Goal: Book appointment/travel/reservation

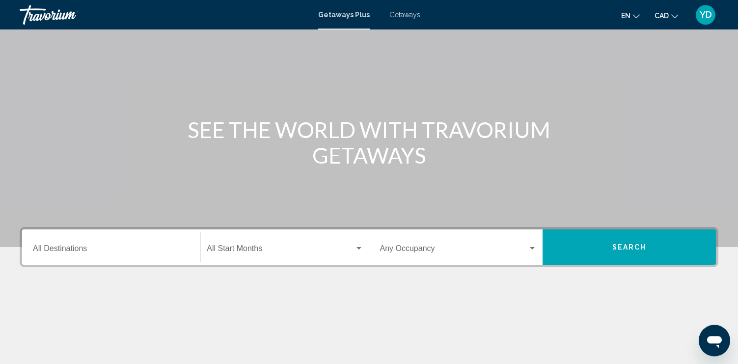
scroll to position [150, 0]
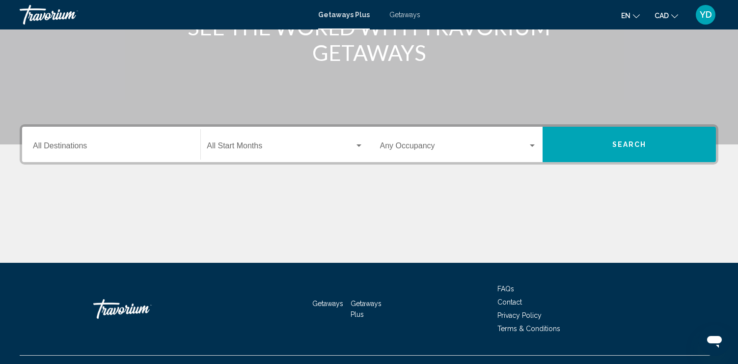
click at [105, 153] on div "Destination All Destinations" at bounding box center [111, 144] width 157 height 31
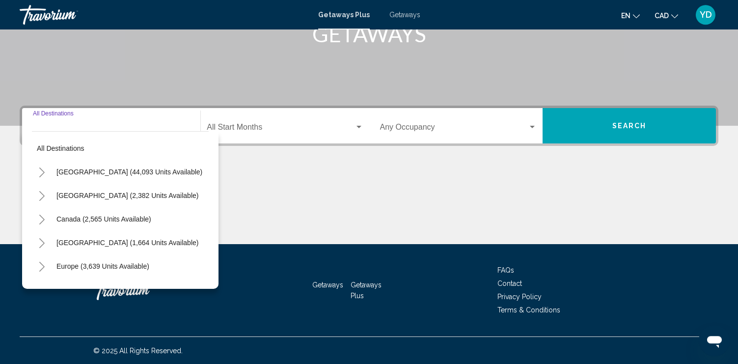
scroll to position [169, 0]
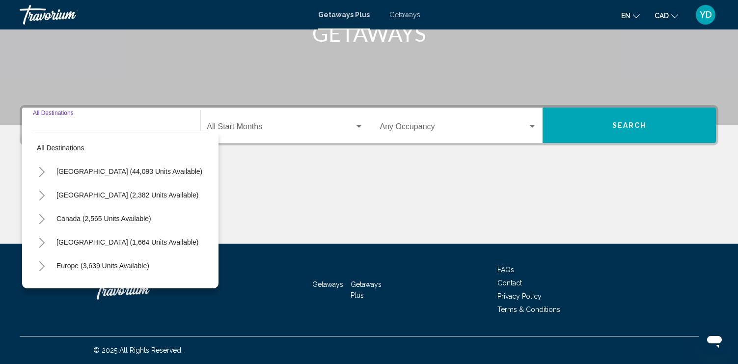
click at [41, 169] on icon "Toggle United States (44,093 units available)" at bounding box center [41, 172] width 5 height 10
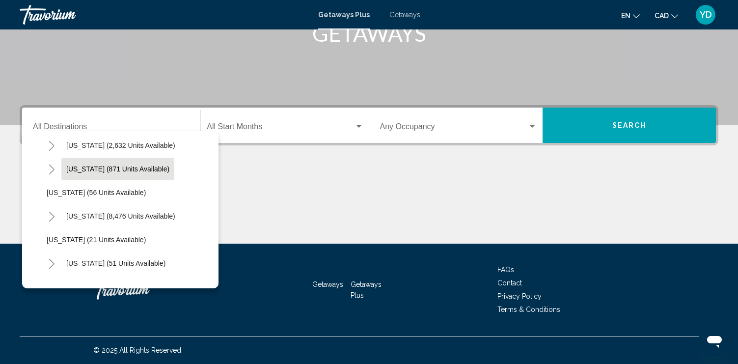
scroll to position [112, 0]
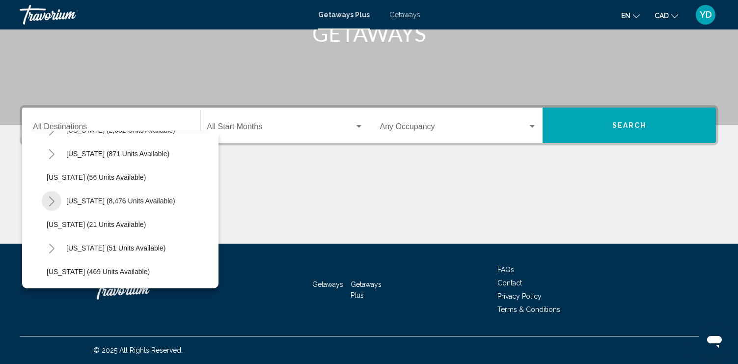
click at [46, 200] on button "Toggle Florida (8,476 units available)" at bounding box center [52, 201] width 20 height 20
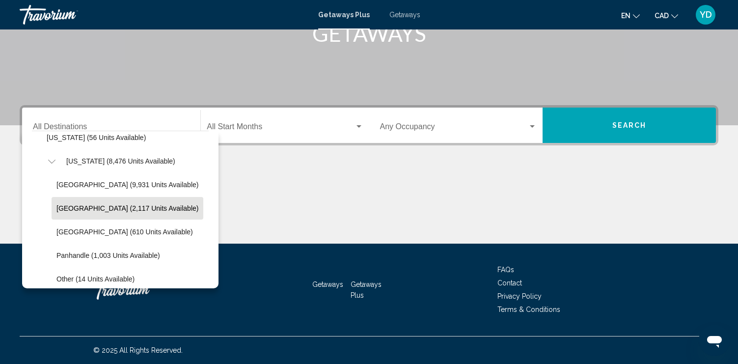
scroll to position [168, 0]
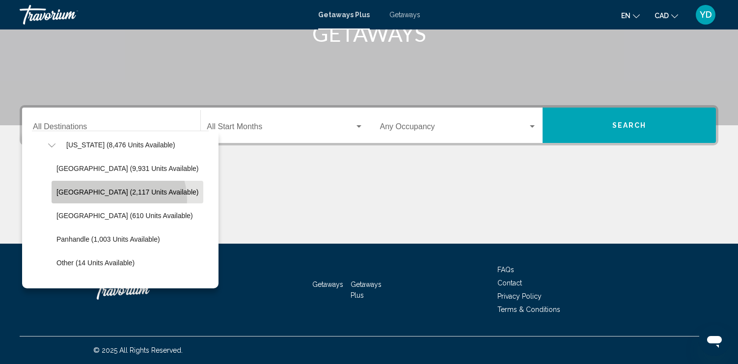
click at [118, 200] on button "East Coast (2,117 units available)" at bounding box center [128, 192] width 152 height 23
type input "**********"
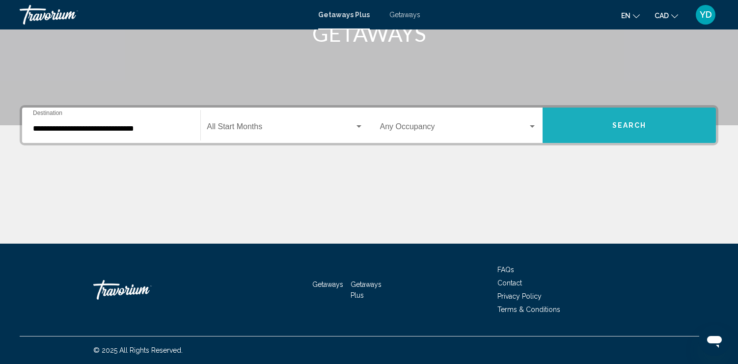
click at [627, 132] on button "Search" at bounding box center [629, 125] width 173 height 35
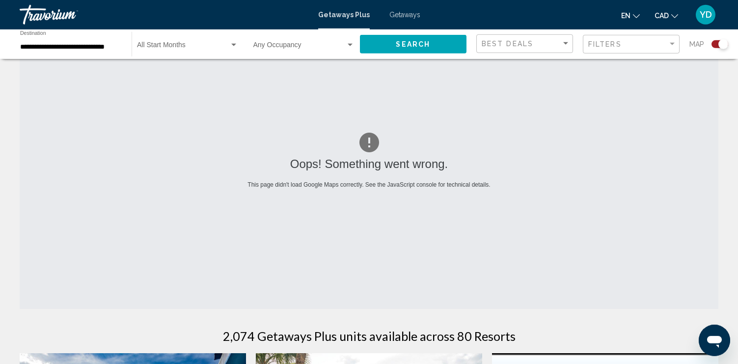
scroll to position [50, 0]
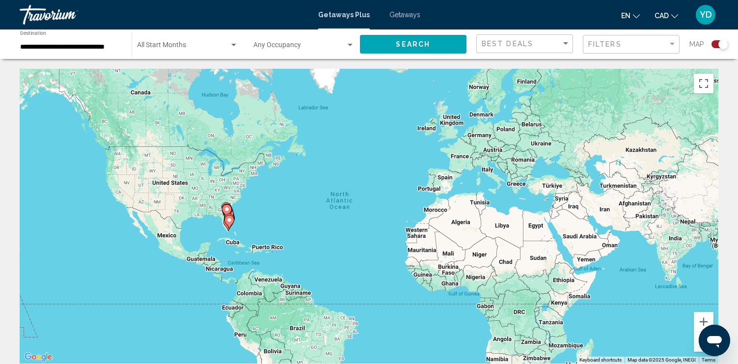
click at [247, 216] on div "To activate drag with keyboard, press Alt + Enter. Once in keyboard drag state,…" at bounding box center [369, 216] width 699 height 295
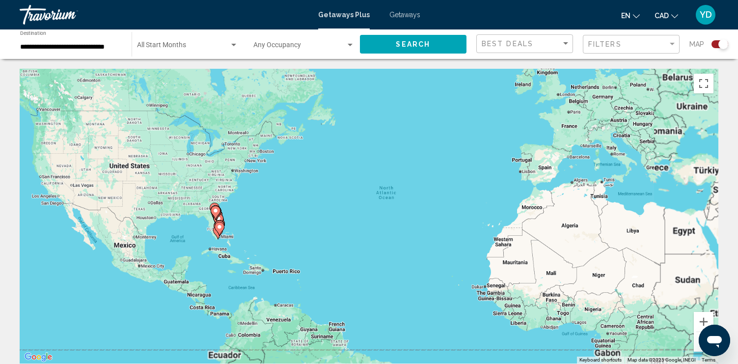
click at [247, 216] on div "To activate drag with keyboard, press Alt + Enter. Once in keyboard drag state,…" at bounding box center [369, 216] width 699 height 295
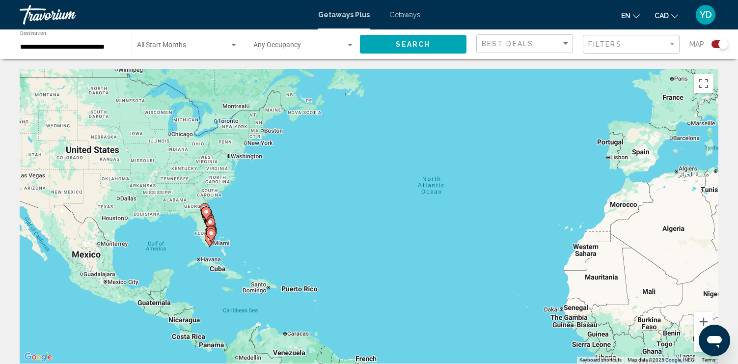
click at [247, 216] on div "To activate drag with keyboard, press Alt + Enter. Once in keyboard drag state,…" at bounding box center [369, 216] width 699 height 295
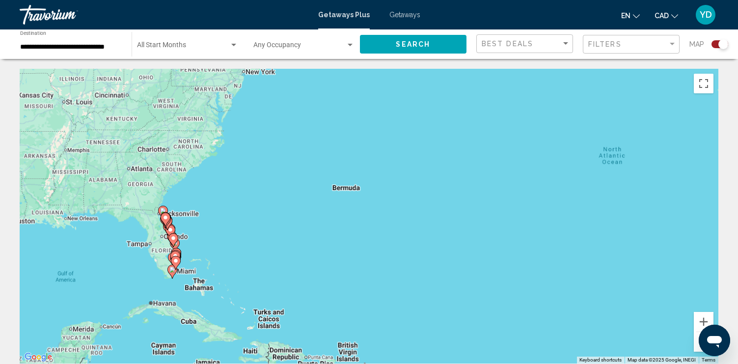
click at [247, 216] on div "To activate drag with keyboard, press Alt + Enter. Once in keyboard drag state,…" at bounding box center [369, 216] width 699 height 295
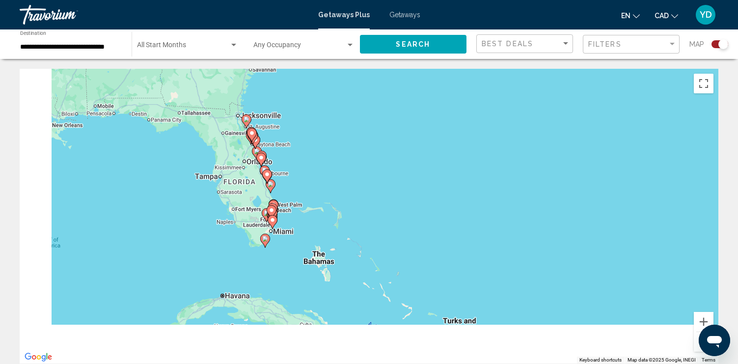
drag, startPoint x: 193, startPoint y: 250, endPoint x: 467, endPoint y: 109, distance: 308.6
click at [467, 109] on div "To activate drag with keyboard, press Alt + Enter. Once in keyboard drag state,…" at bounding box center [369, 216] width 699 height 295
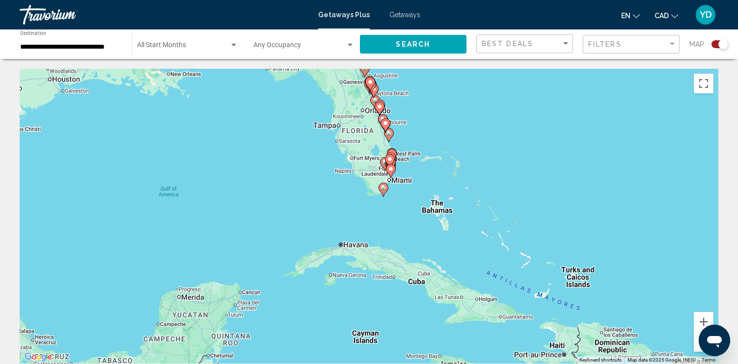
click at [428, 133] on div "To activate drag with keyboard, press Alt + Enter. Once in keyboard drag state,…" at bounding box center [369, 216] width 699 height 295
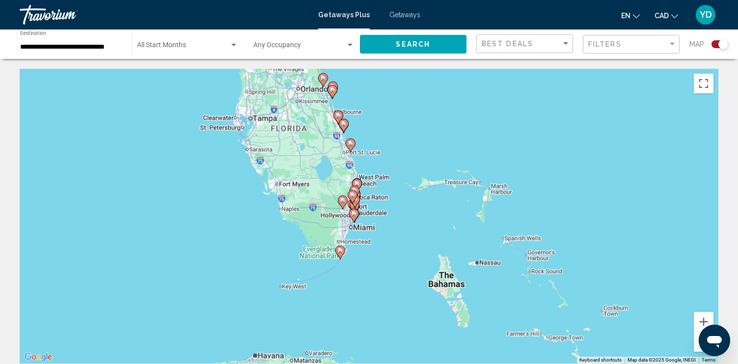
click at [428, 133] on div "To activate drag with keyboard, press Alt + Enter. Once in keyboard drag state,…" at bounding box center [369, 216] width 699 height 295
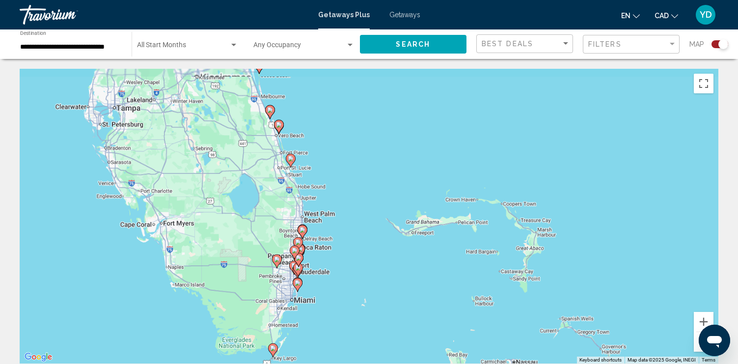
click at [428, 133] on div "To activate drag with keyboard, press Alt + Enter. Once in keyboard drag state,…" at bounding box center [369, 216] width 699 height 295
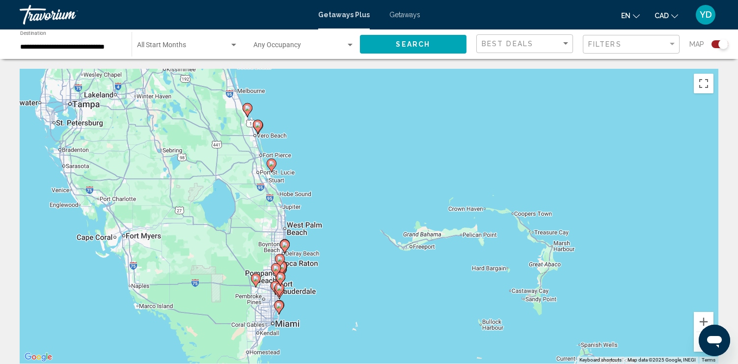
click at [428, 133] on div "To activate drag with keyboard, press Alt + Enter. Once in keyboard drag state,…" at bounding box center [369, 216] width 699 height 295
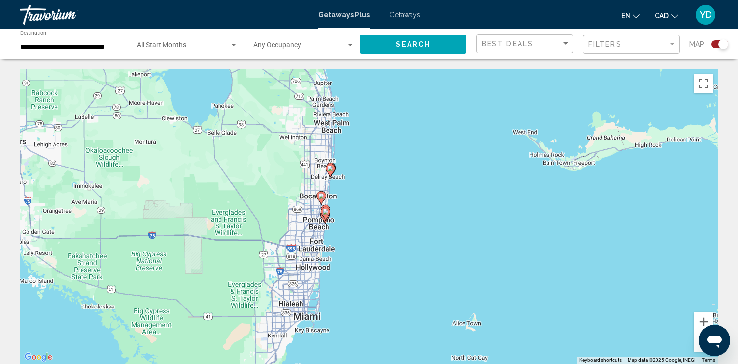
drag, startPoint x: 309, startPoint y: 261, endPoint x: 514, endPoint y: 59, distance: 287.8
click at [514, 69] on div "To activate drag with keyboard, press Alt + Enter. Once in keyboard drag state,…" at bounding box center [369, 216] width 699 height 295
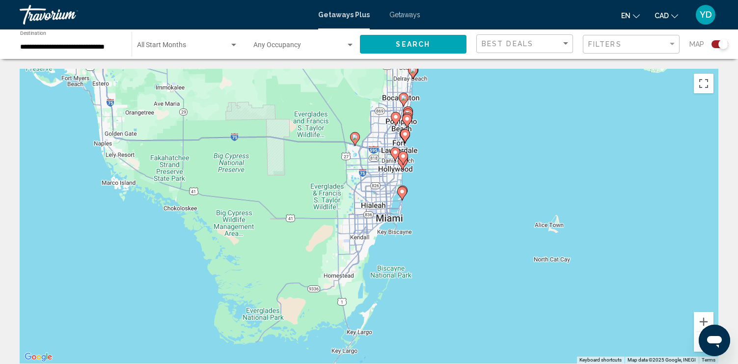
drag, startPoint x: 430, startPoint y: 219, endPoint x: 481, endPoint y: 123, distance: 109.0
click at [481, 123] on div "To activate drag with keyboard, press Alt + Enter. Once in keyboard drag state,…" at bounding box center [369, 216] width 699 height 295
click at [449, 157] on div "To activate drag with keyboard, press Alt + Enter. Once in keyboard drag state,…" at bounding box center [369, 216] width 699 height 295
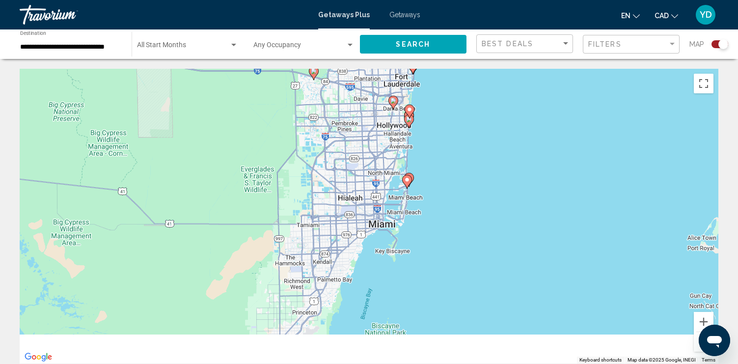
drag, startPoint x: 386, startPoint y: 223, endPoint x: 439, endPoint y: 168, distance: 76.7
click at [439, 168] on div "To activate drag with keyboard, press Alt + Enter. Once in keyboard drag state,…" at bounding box center [369, 216] width 699 height 295
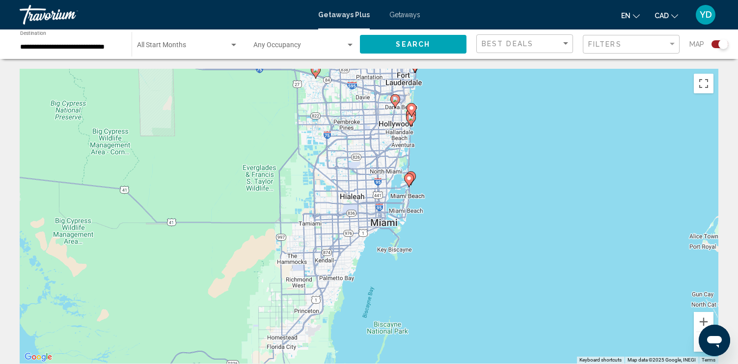
click at [448, 162] on div "To activate drag with keyboard, press Alt + Enter. Once in keyboard drag state,…" at bounding box center [369, 216] width 699 height 295
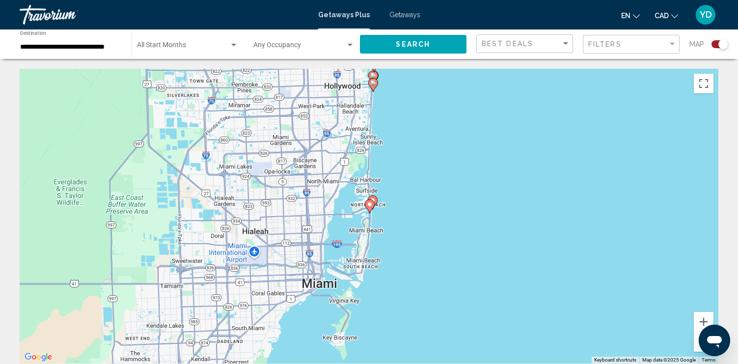
click at [419, 169] on div "To activate drag with keyboard, press Alt + Enter. Once in keyboard drag state,…" at bounding box center [369, 216] width 699 height 295
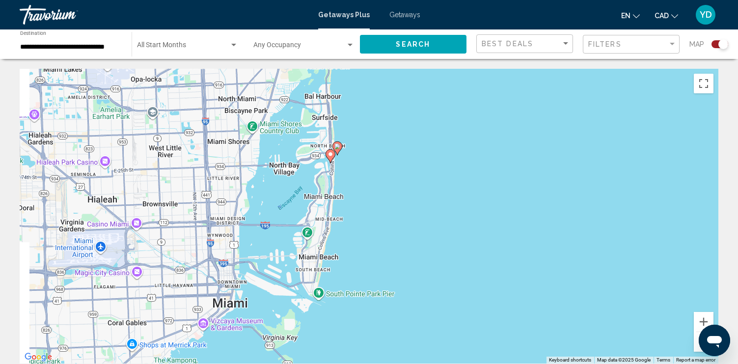
drag, startPoint x: 355, startPoint y: 265, endPoint x: 366, endPoint y: 165, distance: 100.8
click at [366, 165] on div "To activate drag with keyboard, press Alt + Enter. Once in keyboard drag state,…" at bounding box center [369, 216] width 699 height 295
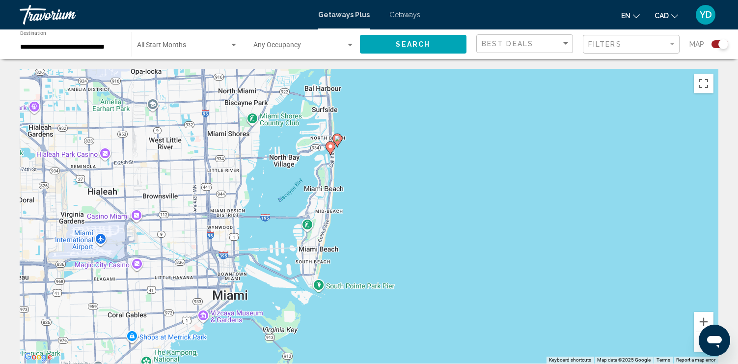
click at [361, 155] on div "To activate drag with keyboard, press Alt + Enter. Once in keyboard drag state,…" at bounding box center [369, 216] width 699 height 295
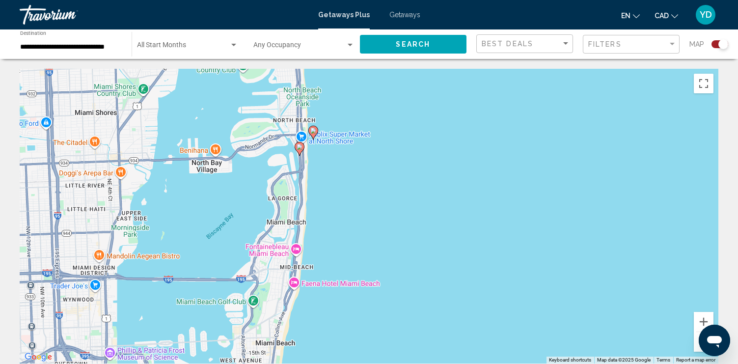
click at [361, 155] on div "To activate drag with keyboard, press Alt + Enter. Once in keyboard drag state,…" at bounding box center [369, 216] width 699 height 295
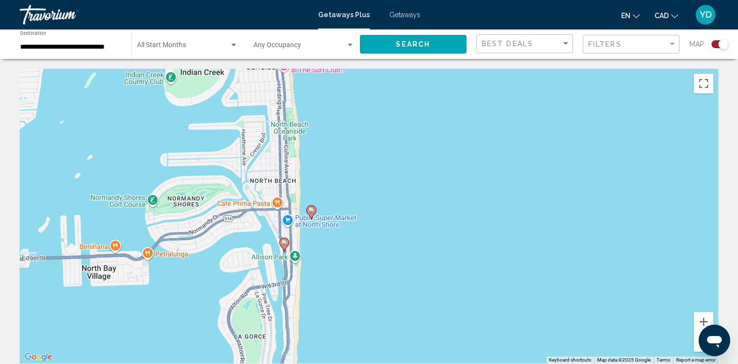
drag, startPoint x: 305, startPoint y: 106, endPoint x: 360, endPoint y: 219, distance: 125.8
click at [360, 219] on div "To activate drag with keyboard, press Alt + Enter. Once in keyboard drag state,…" at bounding box center [369, 216] width 699 height 295
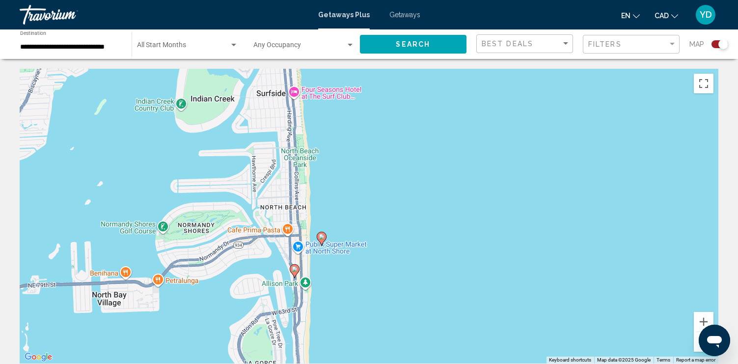
drag, startPoint x: 356, startPoint y: 128, endPoint x: 358, endPoint y: 238, distance: 110.0
click at [358, 238] on div "To activate drag with keyboard, press Alt + Enter. Once in keyboard drag state,…" at bounding box center [369, 216] width 699 height 295
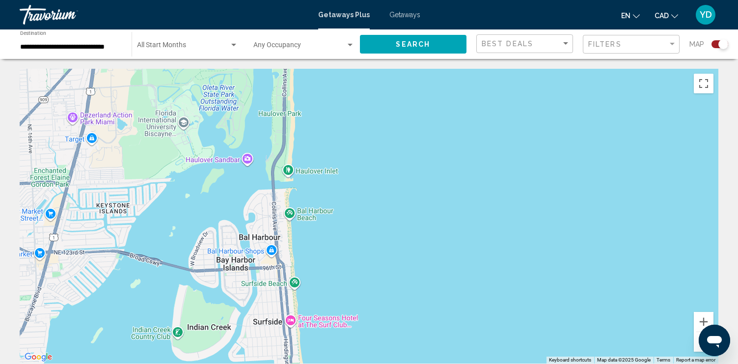
drag, startPoint x: 343, startPoint y: 177, endPoint x: 340, endPoint y: 268, distance: 90.9
click at [341, 266] on div "To activate drag with keyboard, press Alt + Enter. Once in keyboard drag state,…" at bounding box center [369, 216] width 699 height 295
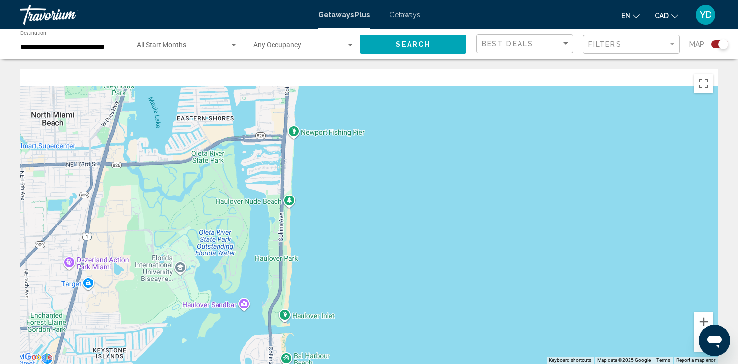
drag, startPoint x: 346, startPoint y: 187, endPoint x: 351, endPoint y: 255, distance: 67.9
click at [351, 254] on div "Main content" at bounding box center [369, 216] width 699 height 295
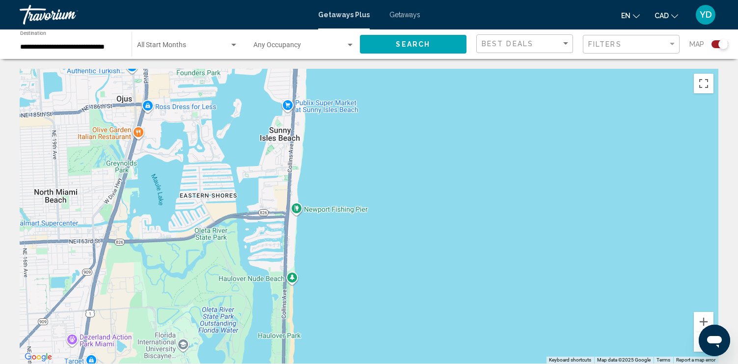
drag, startPoint x: 353, startPoint y: 219, endPoint x: 353, endPoint y: 373, distance: 154.7
click at [353, 363] on div "Main content" at bounding box center [369, 216] width 699 height 295
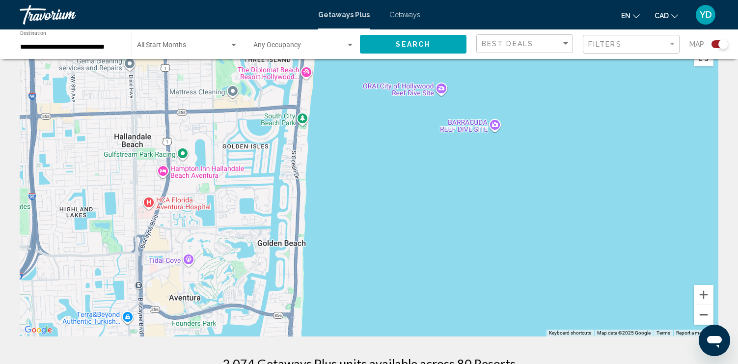
click at [701, 310] on button "Zoom out" at bounding box center [704, 315] width 20 height 20
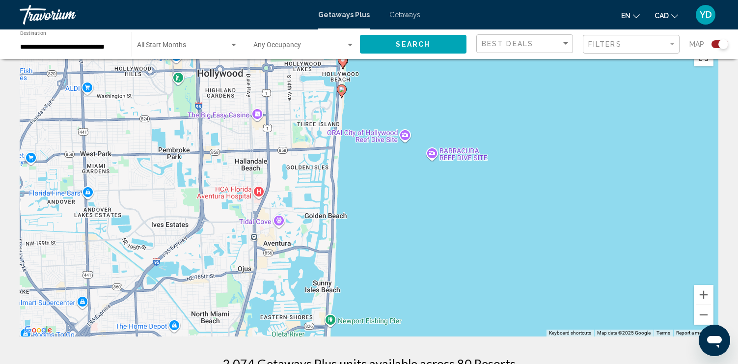
click at [341, 90] on image "Main content" at bounding box center [342, 89] width 6 height 6
type input "**********"
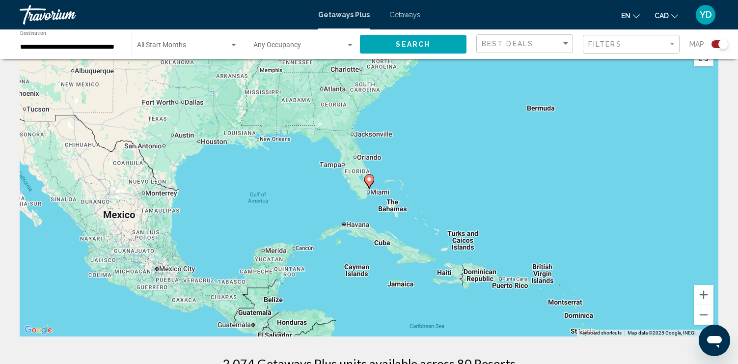
click at [382, 176] on div "To navigate, press the arrow keys. To activate drag with keyboard, press Alt + …" at bounding box center [369, 189] width 699 height 295
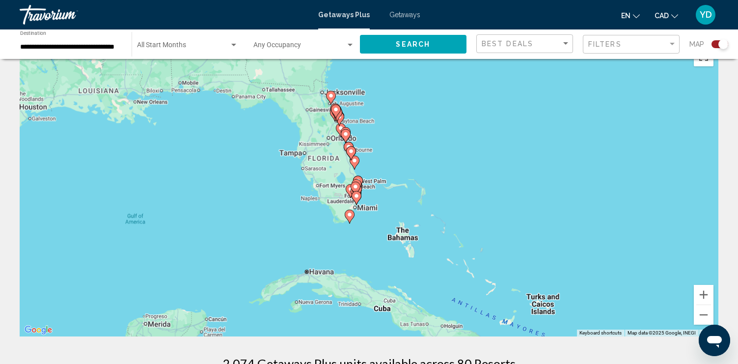
click at [382, 176] on div "To activate drag with keyboard, press Alt + Enter. Once in keyboard drag state,…" at bounding box center [369, 189] width 699 height 295
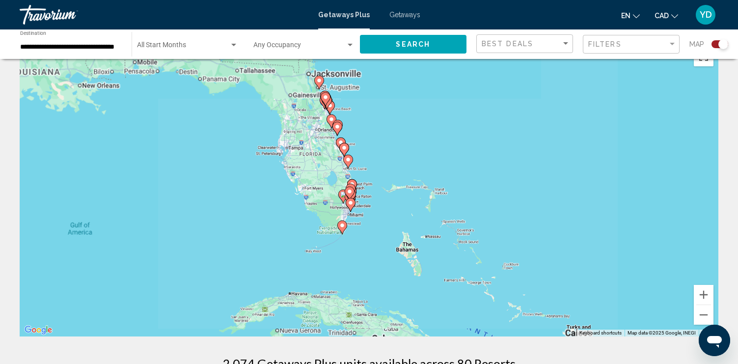
click at [382, 176] on div "To activate drag with keyboard, press Alt + Enter. Once in keyboard drag state,…" at bounding box center [369, 189] width 699 height 295
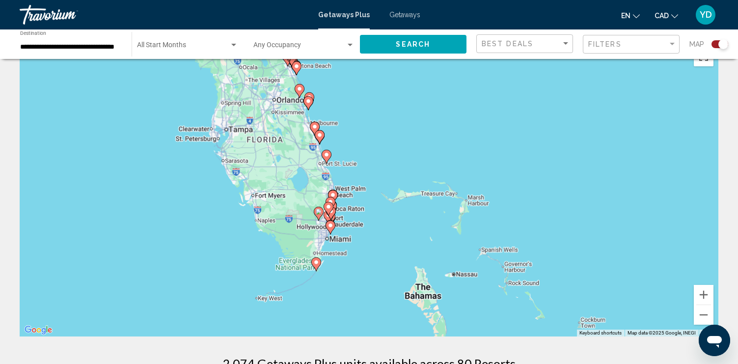
click at [382, 176] on div "To activate drag with keyboard, press Alt + Enter. Once in keyboard drag state,…" at bounding box center [369, 189] width 699 height 295
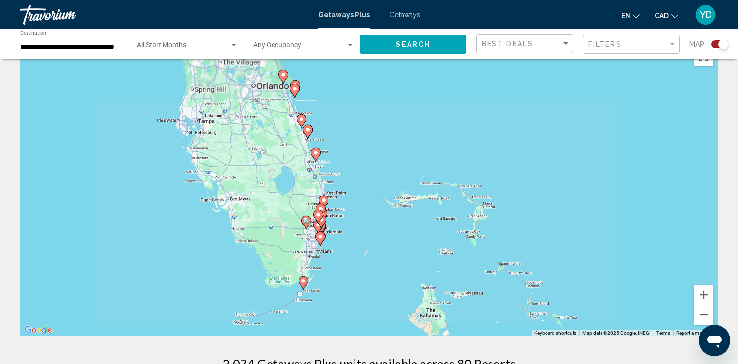
click at [382, 176] on div "To activate drag with keyboard, press Alt + Enter. Once in keyboard drag state,…" at bounding box center [369, 189] width 699 height 295
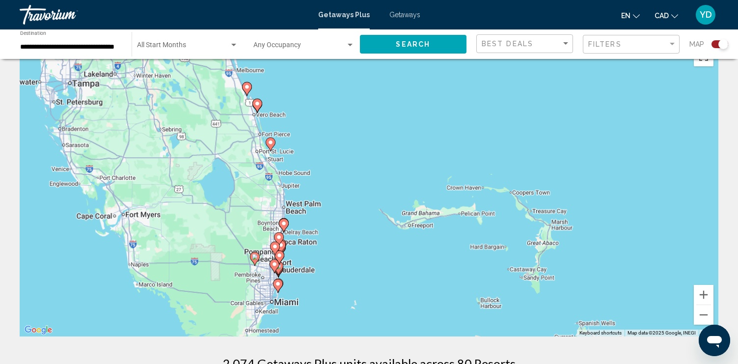
click at [382, 176] on div "To activate drag with keyboard, press Alt + Enter. Once in keyboard drag state,…" at bounding box center [369, 189] width 699 height 295
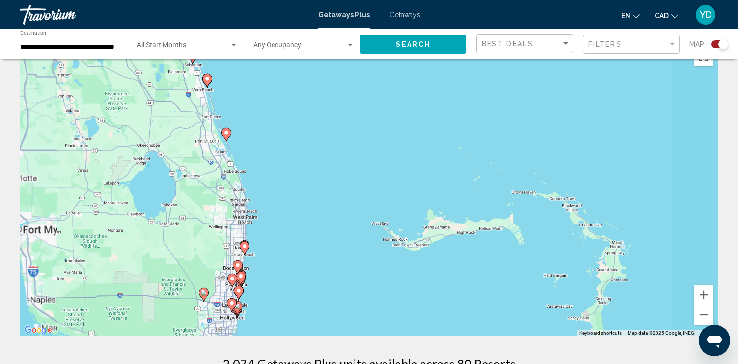
click at [382, 176] on div "To activate drag with keyboard, press Alt + Enter. Once in keyboard drag state,…" at bounding box center [369, 189] width 699 height 295
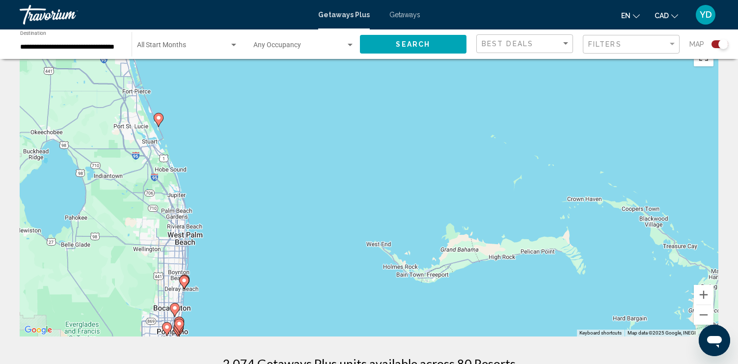
click at [382, 176] on div "To activate drag with keyboard, press Alt + Enter. Once in keyboard drag state,…" at bounding box center [369, 189] width 699 height 295
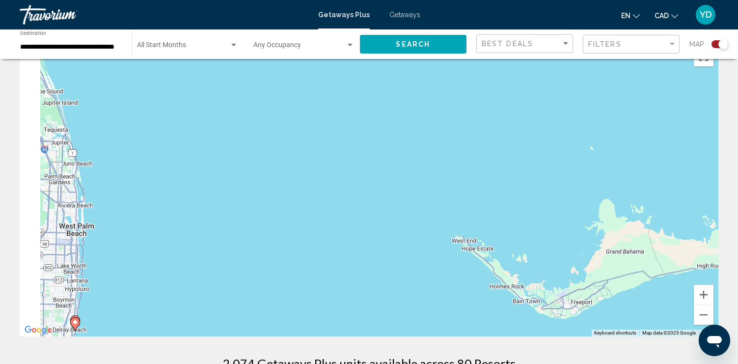
drag, startPoint x: 219, startPoint y: 275, endPoint x: 442, endPoint y: 121, distance: 270.6
click at [439, 122] on div "To activate drag with keyboard, press Alt + Enter. Once in keyboard drag state,…" at bounding box center [369, 189] width 699 height 295
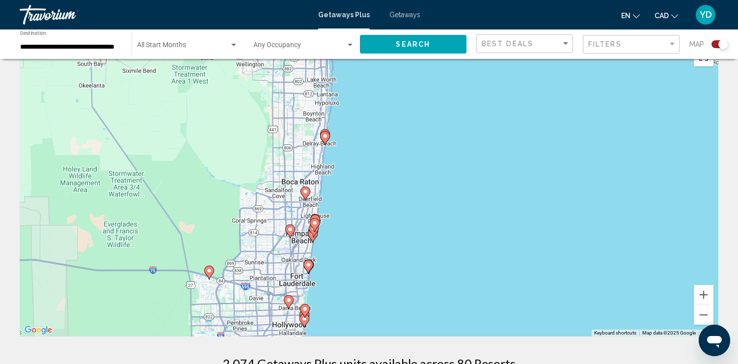
drag, startPoint x: 397, startPoint y: 274, endPoint x: 397, endPoint y: 127, distance: 147.3
click at [397, 130] on div "To activate drag with keyboard, press Alt + Enter. Once in keyboard drag state,…" at bounding box center [369, 189] width 699 height 295
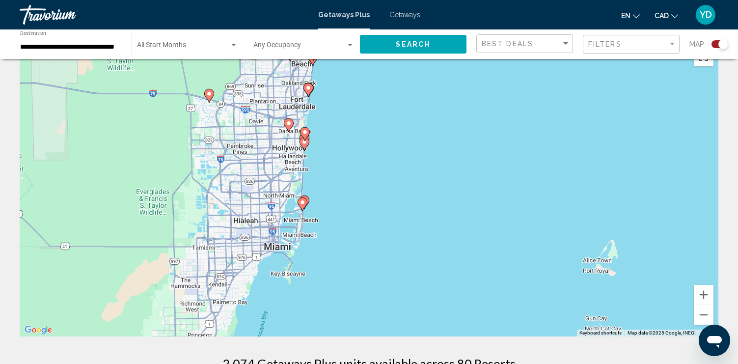
click at [394, 13] on span "Getaways" at bounding box center [404, 15] width 31 height 8
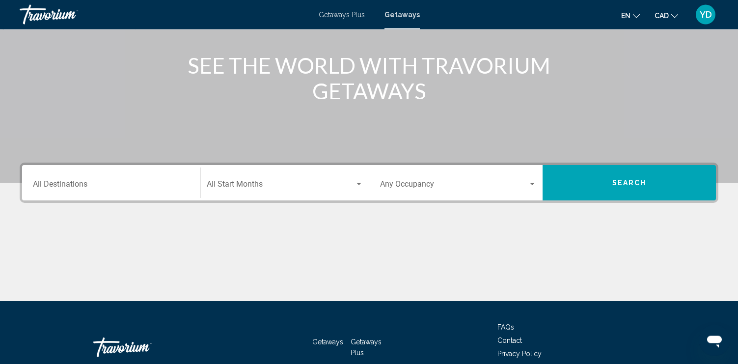
scroll to position [150, 0]
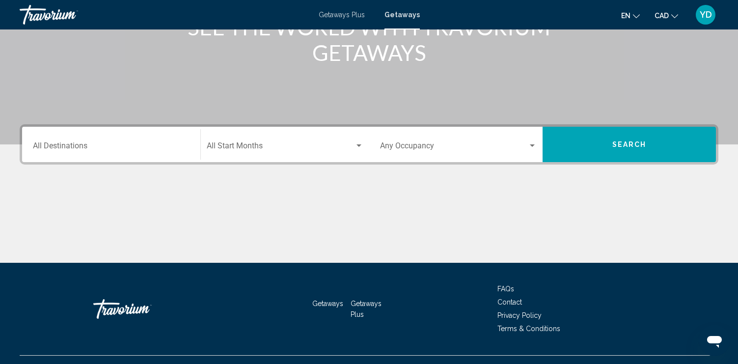
click at [102, 149] on input "Destination All Destinations" at bounding box center [111, 147] width 157 height 9
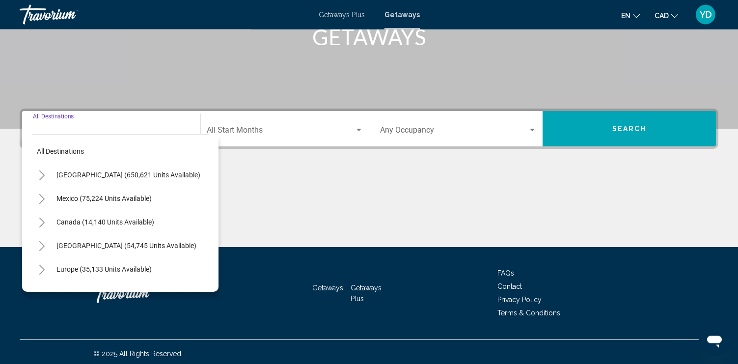
scroll to position [169, 0]
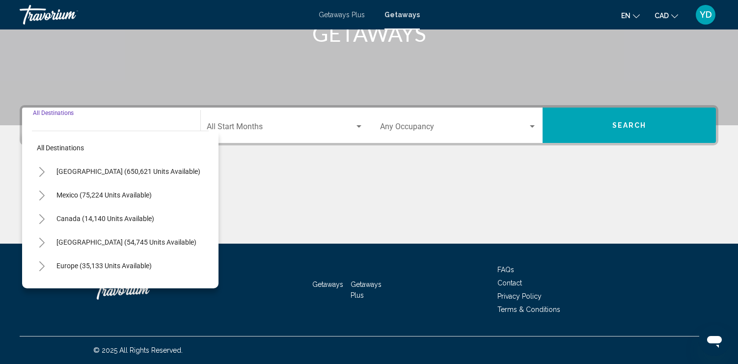
click at [639, 128] on span "Search" at bounding box center [629, 126] width 34 height 8
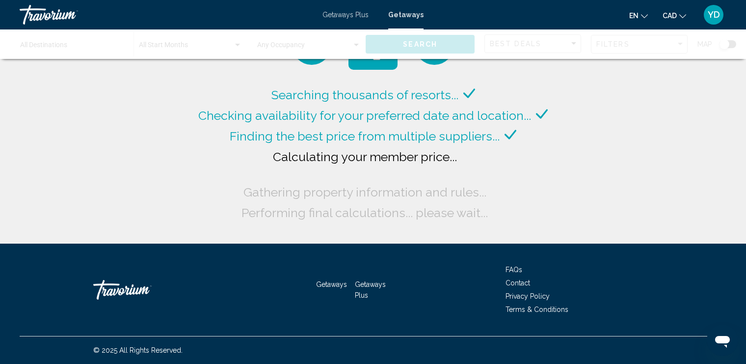
click at [728, 43] on div "Main content" at bounding box center [373, 43] width 746 height 29
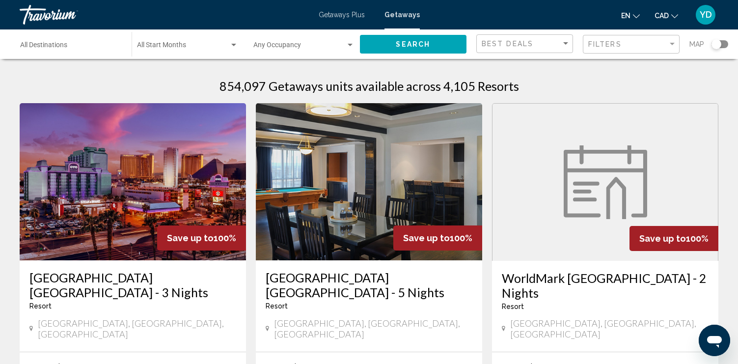
click at [719, 42] on div "Search widget" at bounding box center [716, 44] width 10 height 10
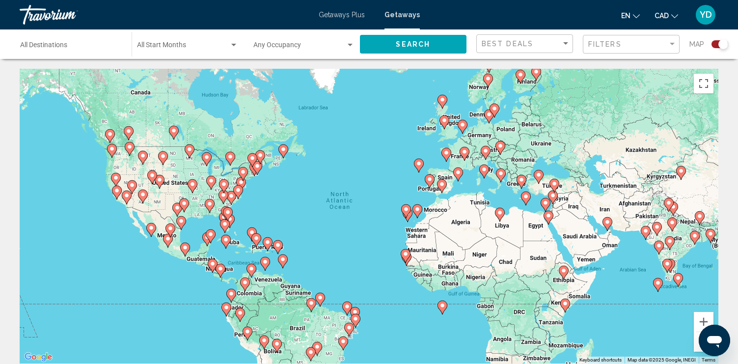
click at [245, 208] on div "To activate drag with keyboard, press Alt + Enter. Once in keyboard drag state,…" at bounding box center [369, 216] width 699 height 295
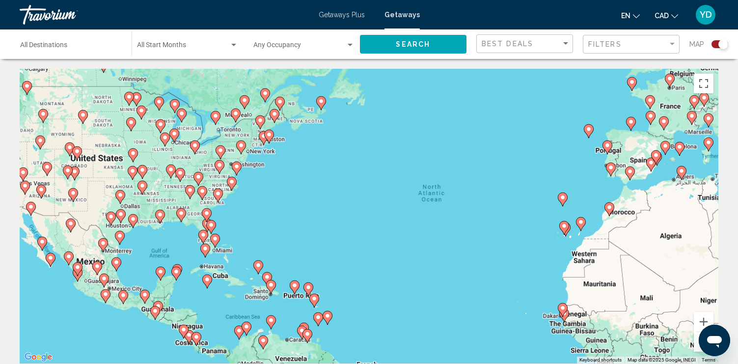
click at [245, 208] on div "To activate drag with keyboard, press Alt + Enter. Once in keyboard drag state,…" at bounding box center [369, 216] width 699 height 295
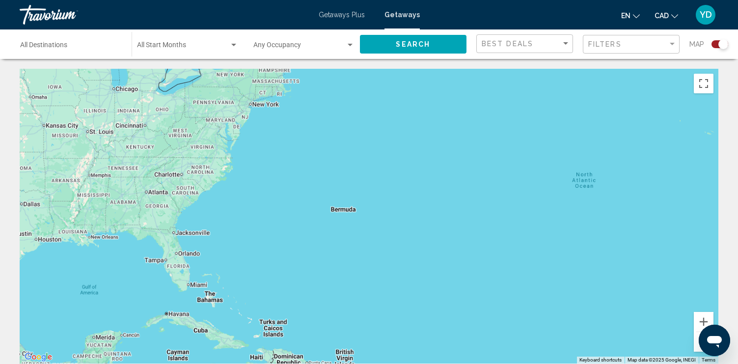
click at [245, 208] on div "To activate drag with keyboard, press Alt + Enter. Once in keyboard drag state,…" at bounding box center [369, 216] width 699 height 295
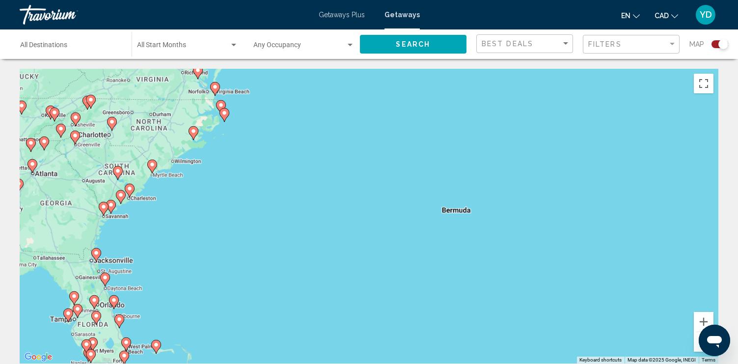
click at [245, 208] on div "To activate drag with keyboard, press Alt + Enter. Once in keyboard drag state,…" at bounding box center [369, 216] width 699 height 295
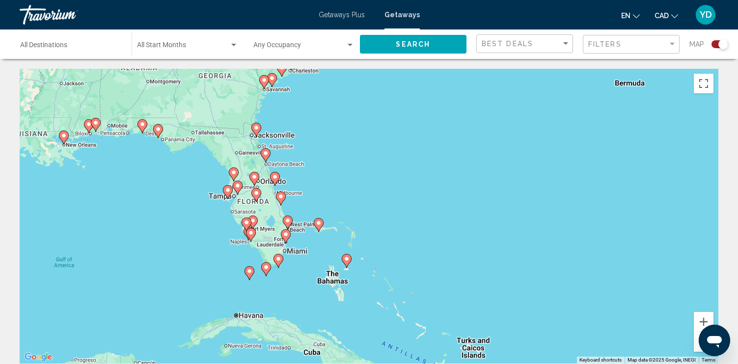
drag, startPoint x: 204, startPoint y: 269, endPoint x: 372, endPoint y: 138, distance: 212.1
click at [372, 138] on div "To activate drag with keyboard, press Alt + Enter. Once in keyboard drag state,…" at bounding box center [369, 216] width 699 height 295
click at [329, 179] on div "To activate drag with keyboard, press Alt + Enter. Once in keyboard drag state,…" at bounding box center [369, 216] width 699 height 295
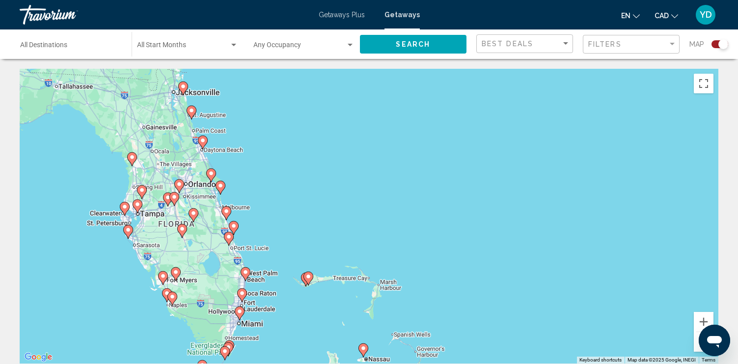
click at [329, 179] on div "To activate drag with keyboard, press Alt + Enter. Once in keyboard drag state,…" at bounding box center [369, 216] width 699 height 295
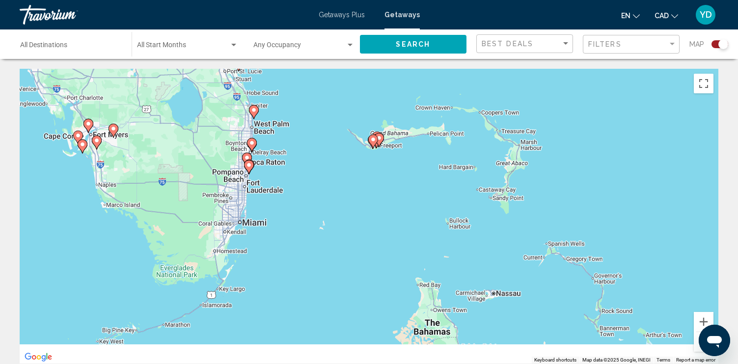
drag, startPoint x: 248, startPoint y: 282, endPoint x: 341, endPoint y: 27, distance: 271.8
click at [341, 69] on div "To activate drag with keyboard, press Alt + Enter. Once in keyboard drag state,…" at bounding box center [369, 216] width 699 height 295
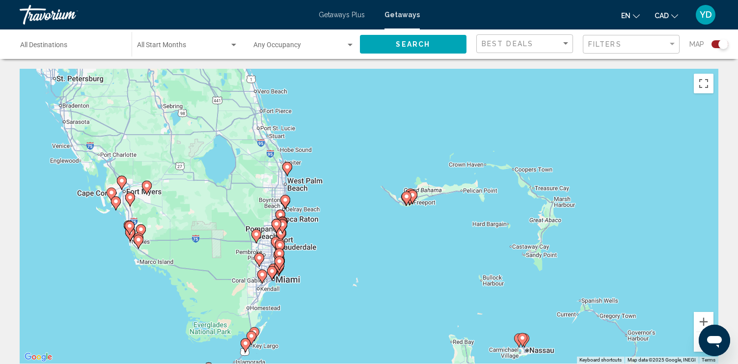
drag, startPoint x: 342, startPoint y: 93, endPoint x: 364, endPoint y: 244, distance: 152.8
click at [364, 244] on div "To activate drag with keyboard, press Alt + Enter. Once in keyboard drag state,…" at bounding box center [369, 216] width 699 height 295
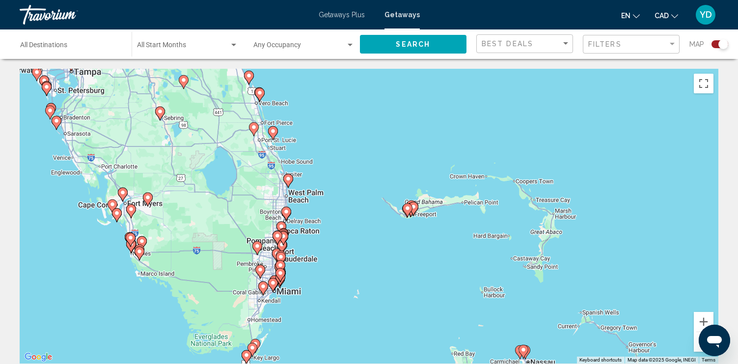
click at [79, 41] on div "Destination All Destinations" at bounding box center [71, 44] width 102 height 27
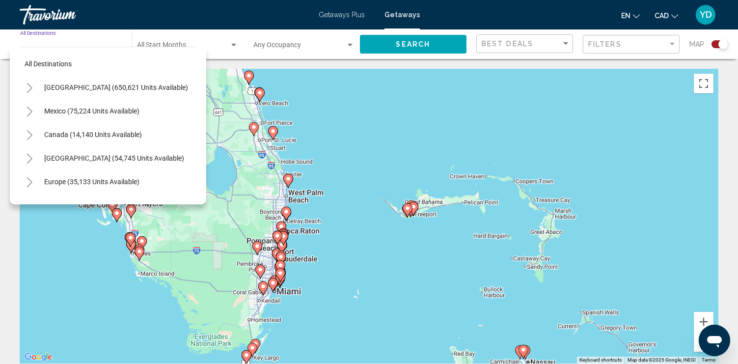
click at [79, 40] on div "Destination All Destinations" at bounding box center [71, 44] width 102 height 27
click at [642, 45] on div "Filters" at bounding box center [628, 44] width 80 height 8
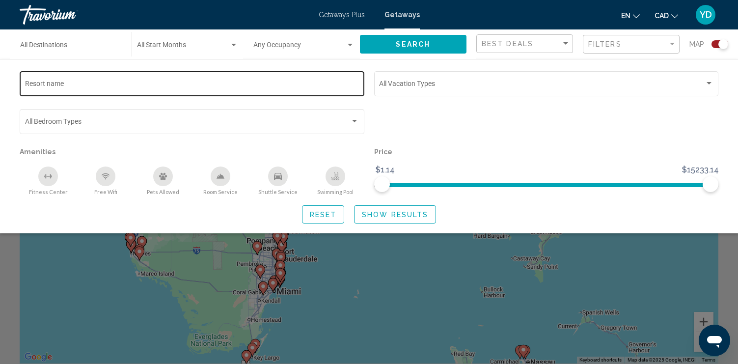
click at [121, 86] on input "Resort name" at bounding box center [192, 86] width 334 height 8
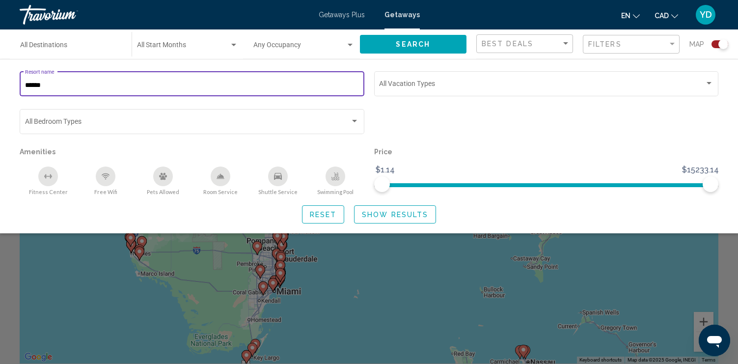
click at [34, 86] on input "******" at bounding box center [192, 86] width 334 height 8
type input "*****"
click at [427, 40] on button "Search" at bounding box center [413, 44] width 107 height 18
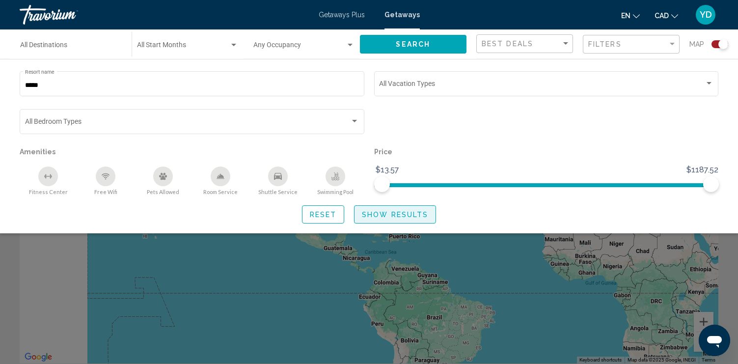
click at [388, 214] on span "Show Results" at bounding box center [395, 215] width 66 height 8
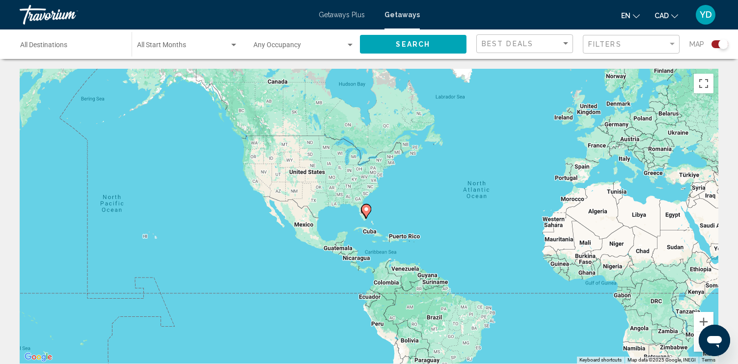
click at [376, 214] on div "To activate drag with keyboard, press Alt + Enter. Once in keyboard drag state,…" at bounding box center [369, 216] width 699 height 295
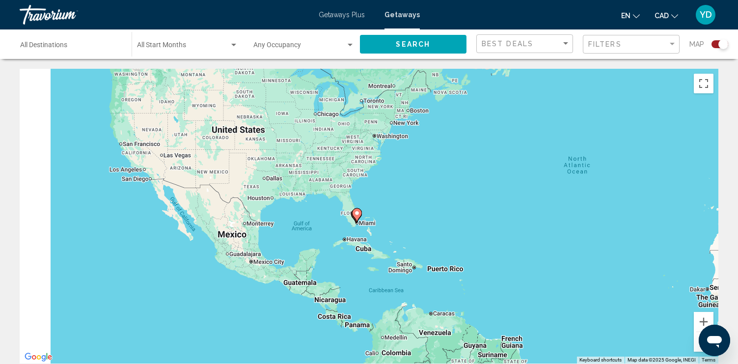
click at [376, 214] on div "To activate drag with keyboard, press Alt + Enter. Once in keyboard drag state,…" at bounding box center [369, 216] width 699 height 295
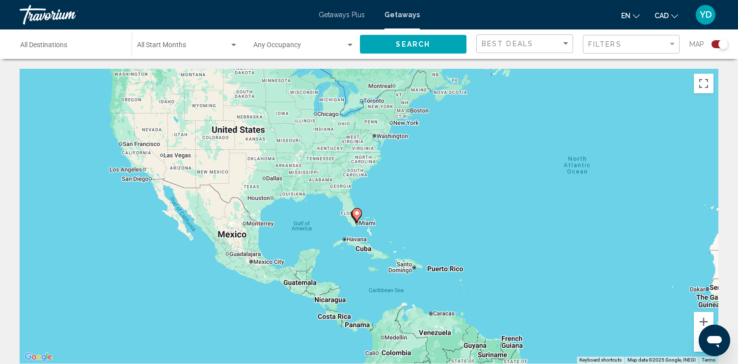
click at [376, 214] on div "To activate drag with keyboard, press Alt + Enter. Once in keyboard drag state,…" at bounding box center [369, 216] width 699 height 295
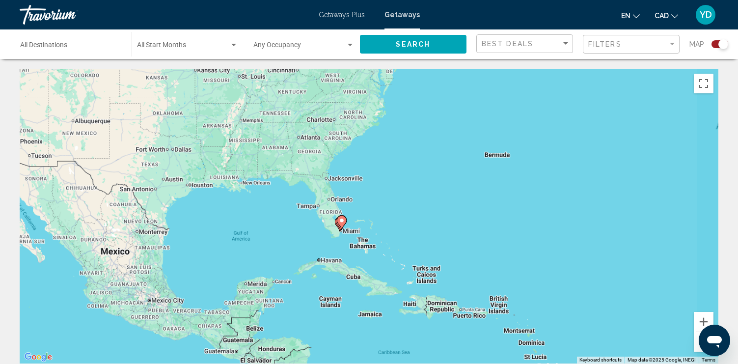
click at [376, 214] on div "To activate drag with keyboard, press Alt + Enter. Once in keyboard drag state,…" at bounding box center [369, 216] width 699 height 295
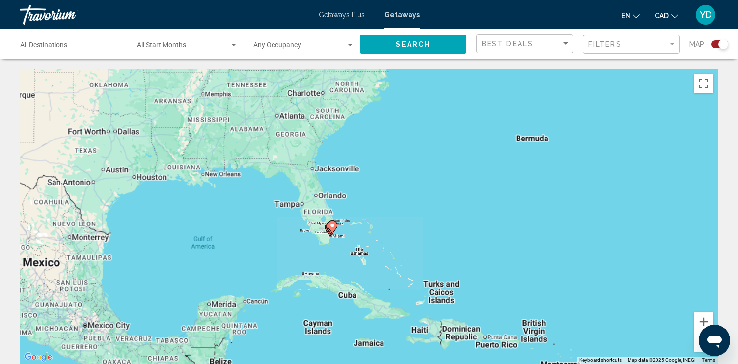
click at [376, 214] on div "To activate drag with keyboard, press Alt + Enter. Once in keyboard drag state,…" at bounding box center [369, 216] width 699 height 295
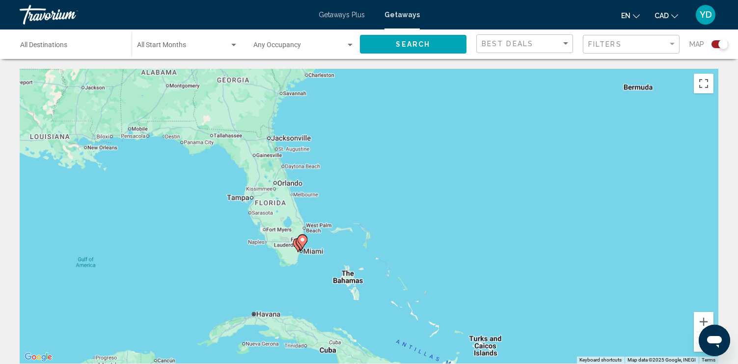
click at [376, 214] on div "To activate drag with keyboard, press Alt + Enter. Once in keyboard drag state,…" at bounding box center [369, 216] width 699 height 295
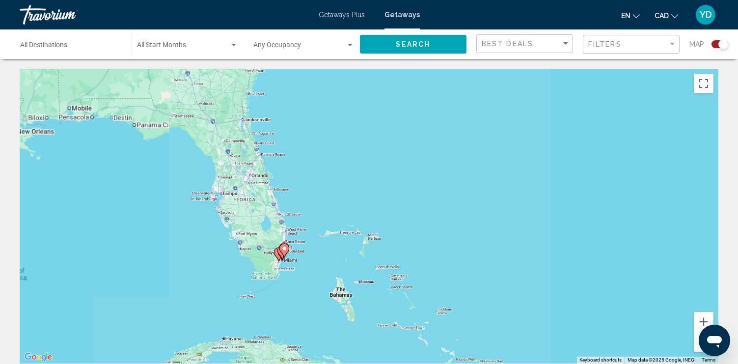
click at [376, 214] on div "To activate drag with keyboard, press Alt + Enter. Once in keyboard drag state,…" at bounding box center [369, 216] width 699 height 295
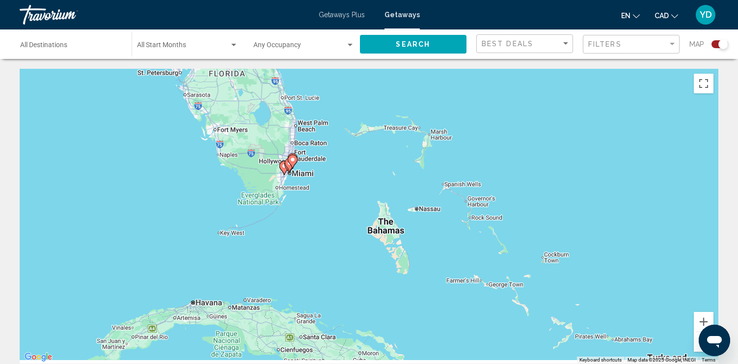
drag, startPoint x: 250, startPoint y: 288, endPoint x: 318, endPoint y: 170, distance: 135.8
click at [318, 170] on div "To activate drag with keyboard, press Alt + Enter. Once in keyboard drag state,…" at bounding box center [369, 216] width 699 height 295
click at [312, 170] on div "To activate drag with keyboard, press Alt + Enter. Once in keyboard drag state,…" at bounding box center [369, 216] width 699 height 295
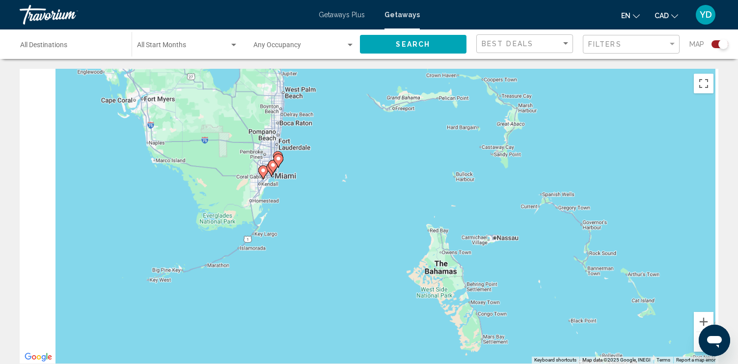
click at [312, 170] on div "To activate drag with keyboard, press Alt + Enter. Once in keyboard drag state,…" at bounding box center [369, 216] width 699 height 295
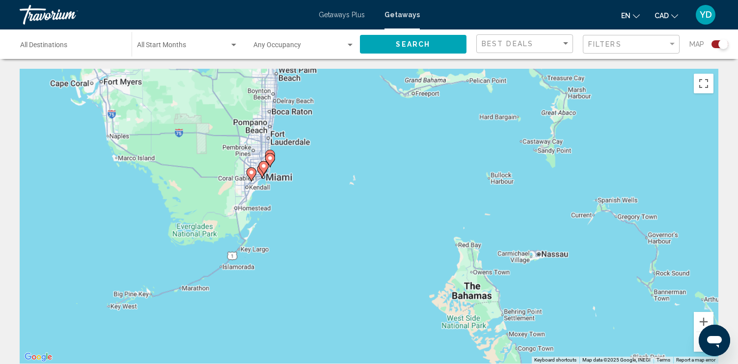
click at [312, 170] on div "To activate drag with keyboard, press Alt + Enter. Once in keyboard drag state,…" at bounding box center [369, 216] width 699 height 295
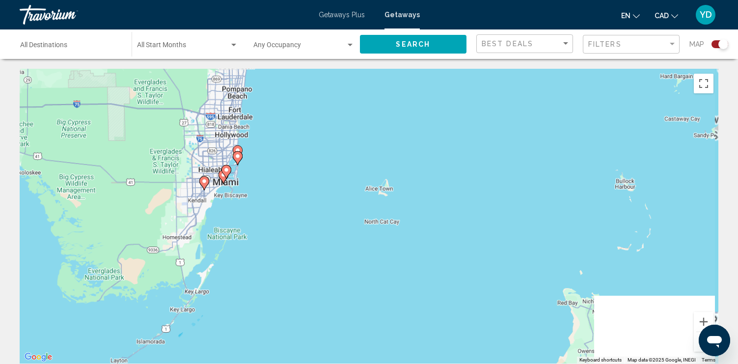
click at [312, 170] on div "To activate drag with keyboard, press Alt + Enter. Once in keyboard drag state,…" at bounding box center [369, 216] width 699 height 295
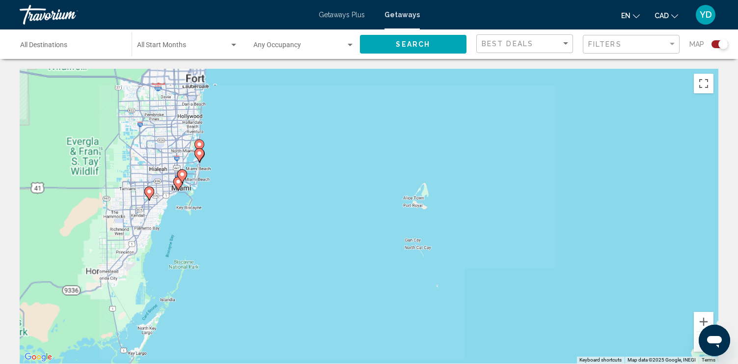
click at [312, 170] on div "To activate drag with keyboard, press Alt + Enter. Once in keyboard drag state,…" at bounding box center [369, 216] width 699 height 295
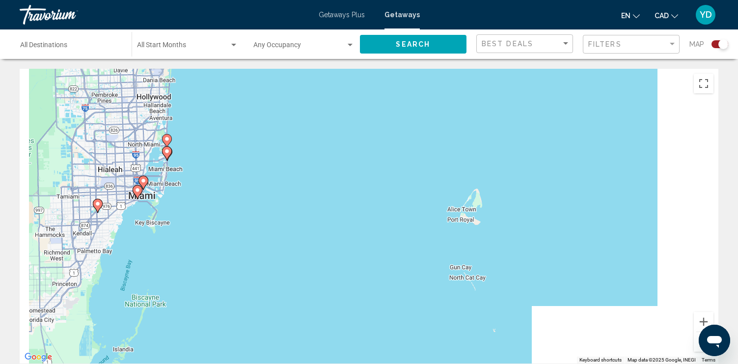
drag, startPoint x: 175, startPoint y: 181, endPoint x: 280, endPoint y: 185, distance: 104.7
click at [280, 185] on div "To activate drag with keyboard, press Alt + Enter. Once in keyboard drag state,…" at bounding box center [369, 216] width 699 height 295
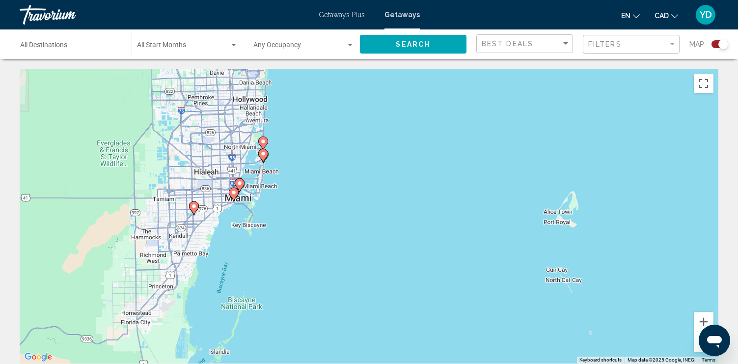
click at [281, 184] on div "To activate drag with keyboard, press Alt + Enter. Once in keyboard drag state,…" at bounding box center [369, 216] width 699 height 295
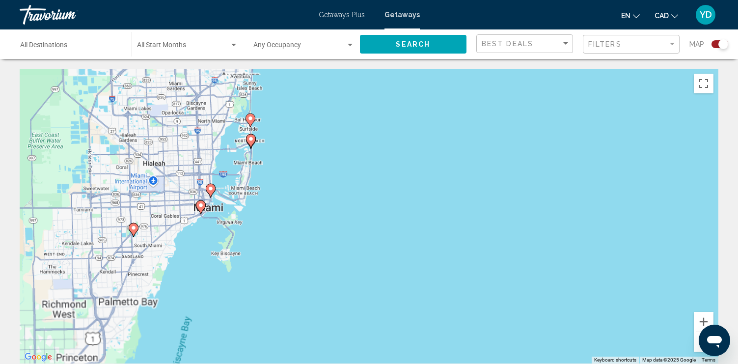
click at [281, 184] on div "To activate drag with keyboard, press Alt + Enter. Once in keyboard drag state,…" at bounding box center [369, 216] width 699 height 295
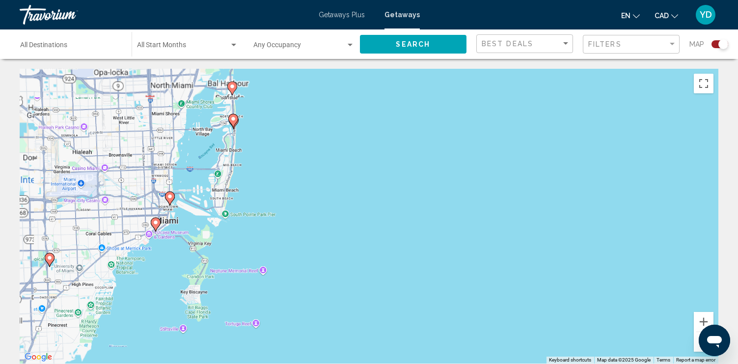
click at [281, 184] on div "To activate drag with keyboard, press Alt + Enter. Once in keyboard drag state,…" at bounding box center [369, 216] width 699 height 295
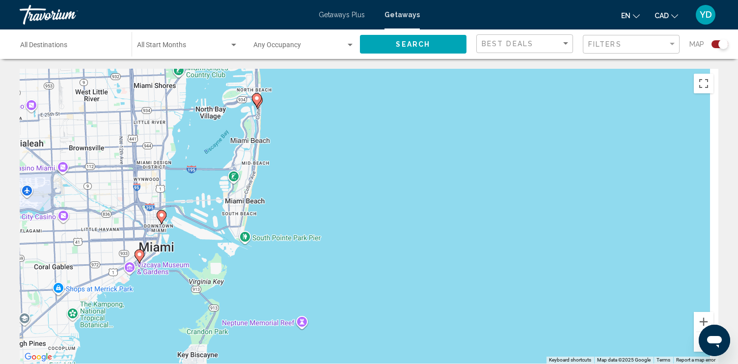
drag, startPoint x: 241, startPoint y: 174, endPoint x: 329, endPoint y: 183, distance: 88.9
click at [329, 183] on div "To activate drag with keyboard, press Alt + Enter. Once in keyboard drag state,…" at bounding box center [369, 216] width 699 height 295
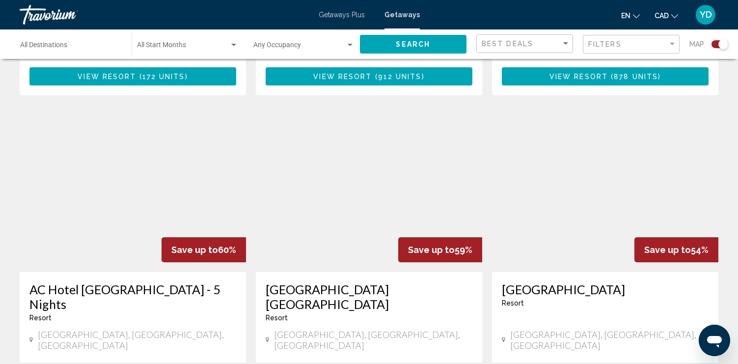
scroll to position [1452, 0]
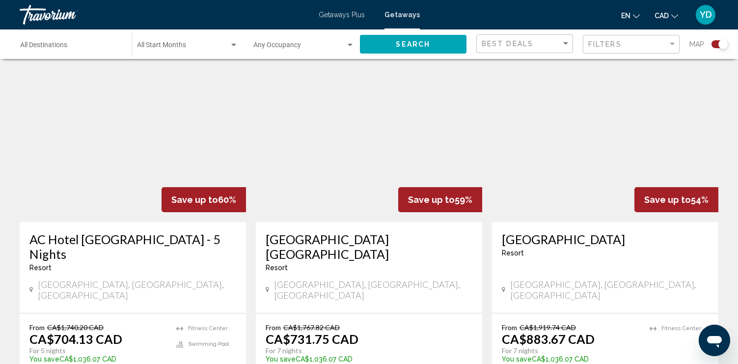
click at [454, 346] on p "For 7 nights" at bounding box center [364, 350] width 197 height 9
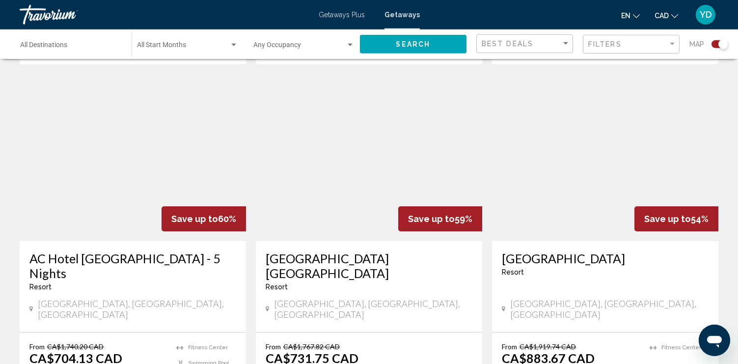
scroll to position [1435, 0]
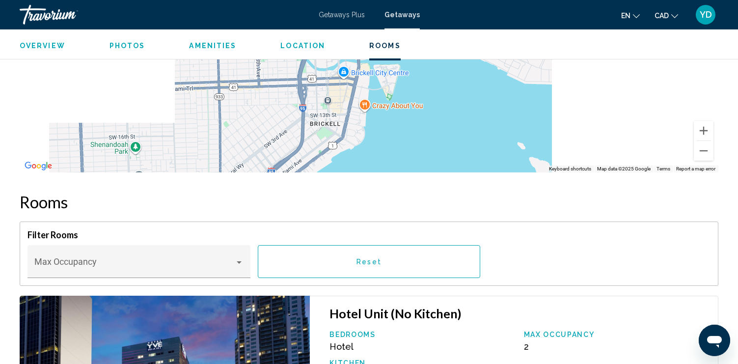
scroll to position [1224, 0]
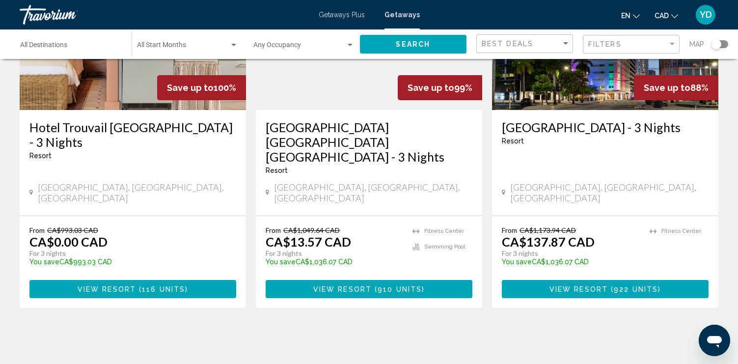
scroll to position [100, 0]
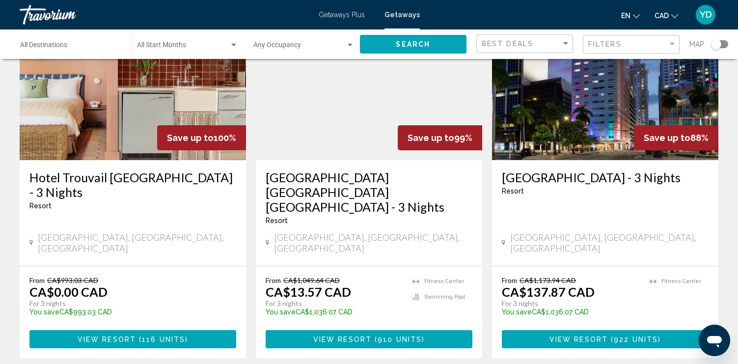
click at [717, 43] on div "Search widget" at bounding box center [716, 44] width 10 height 10
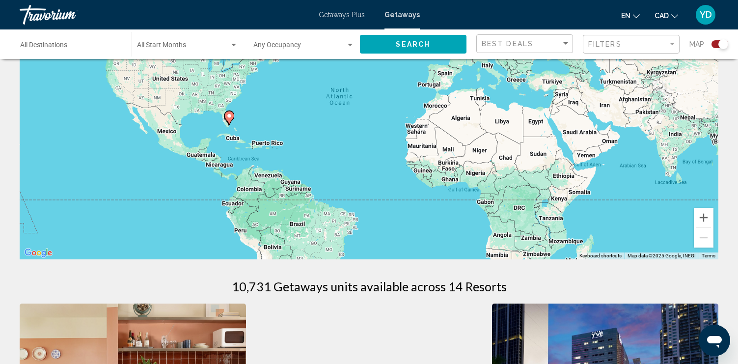
scroll to position [54, 0]
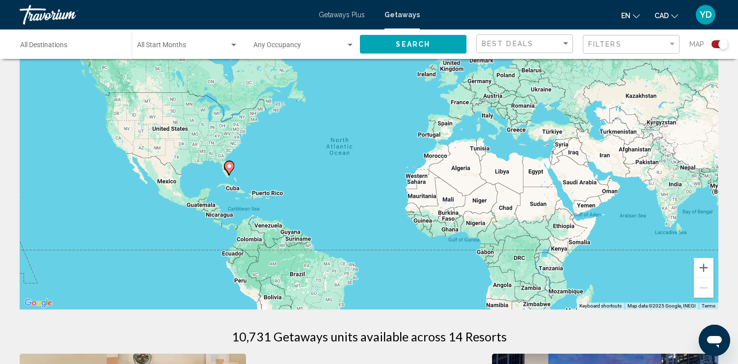
click at [244, 174] on div "To activate drag with keyboard, press Alt + Enter. Once in keyboard drag state,…" at bounding box center [369, 162] width 699 height 295
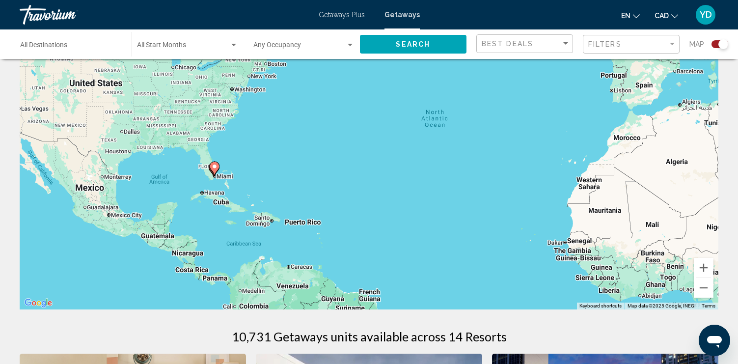
click at [244, 174] on div "To activate drag with keyboard, press Alt + Enter. Once in keyboard drag state,…" at bounding box center [369, 162] width 699 height 295
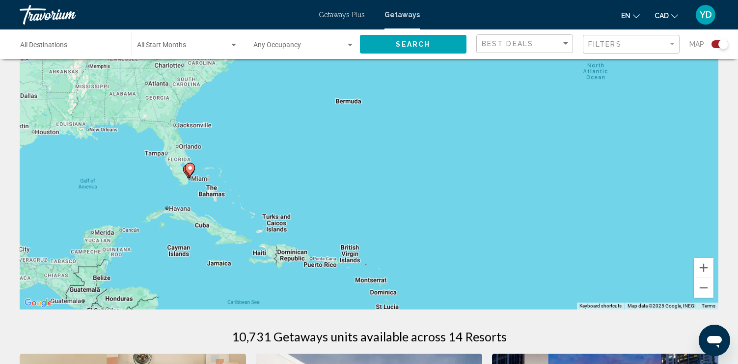
click at [244, 174] on div "To activate drag with keyboard, press Alt + Enter. Once in keyboard drag state,…" at bounding box center [369, 162] width 699 height 295
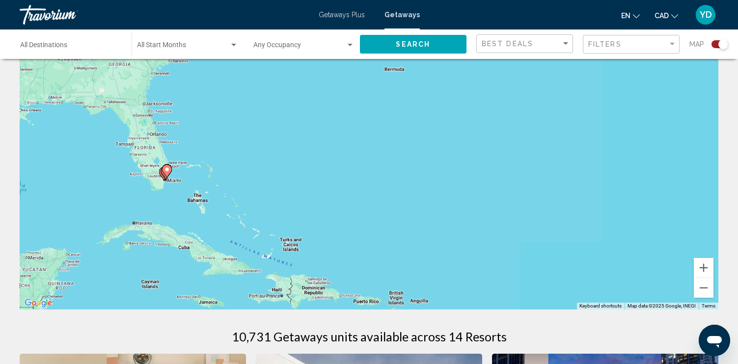
click at [244, 174] on div "To activate drag with keyboard, press Alt + Enter. Once in keyboard drag state,…" at bounding box center [369, 162] width 699 height 295
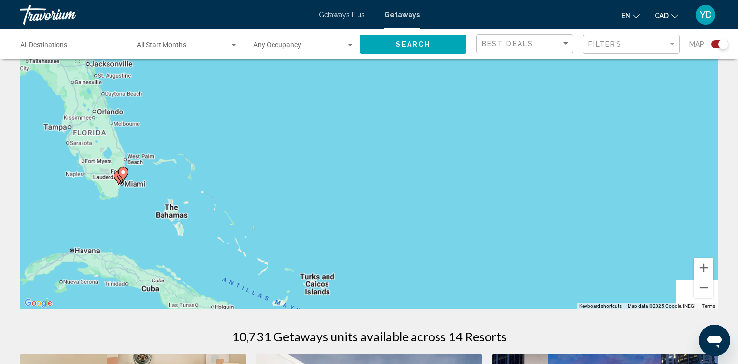
click at [244, 174] on div "To activate drag with keyboard, press Alt + Enter. Once in keyboard drag state,…" at bounding box center [369, 162] width 699 height 295
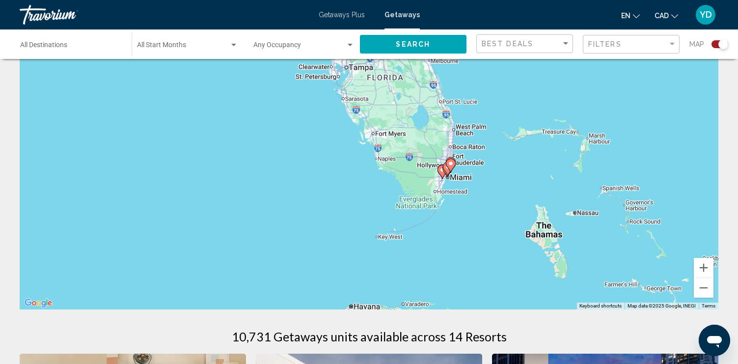
drag, startPoint x: 137, startPoint y: 186, endPoint x: 578, endPoint y: 171, distance: 440.7
click at [578, 171] on div "To activate drag with keyboard, press Alt + Enter. Once in keyboard drag state,…" at bounding box center [369, 162] width 699 height 295
click at [481, 192] on div "To activate drag with keyboard, press Alt + Enter. Once in keyboard drag state,…" at bounding box center [369, 162] width 699 height 295
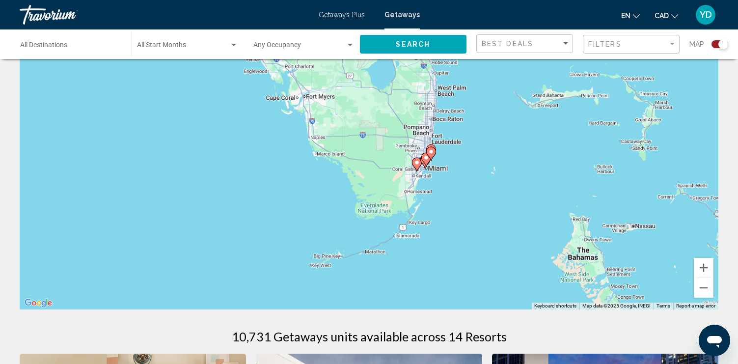
click at [481, 192] on div "To activate drag with keyboard, press Alt + Enter. Once in keyboard drag state,…" at bounding box center [369, 162] width 699 height 295
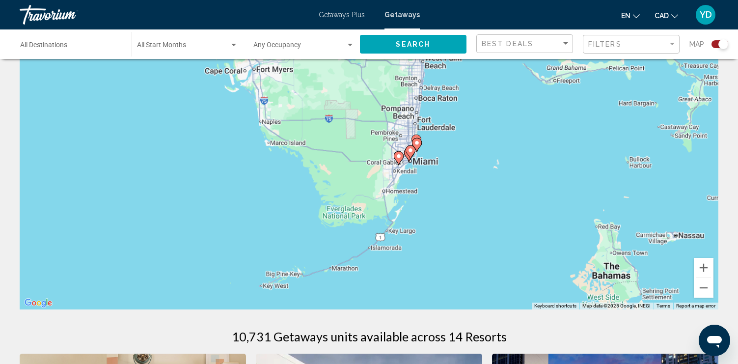
click at [481, 192] on div "To activate drag with keyboard, press Alt + Enter. Once in keyboard drag state,…" at bounding box center [369, 162] width 699 height 295
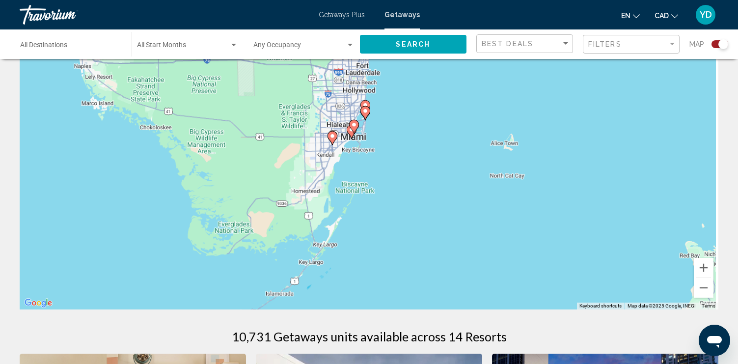
click at [481, 192] on div "To activate drag with keyboard, press Alt + Enter. Once in keyboard drag state,…" at bounding box center [369, 162] width 699 height 295
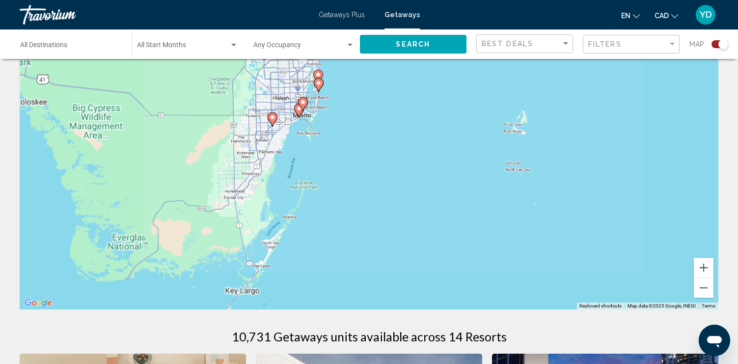
click at [481, 192] on div "To activate drag with keyboard, press Alt + Enter. Once in keyboard drag state,…" at bounding box center [369, 162] width 699 height 295
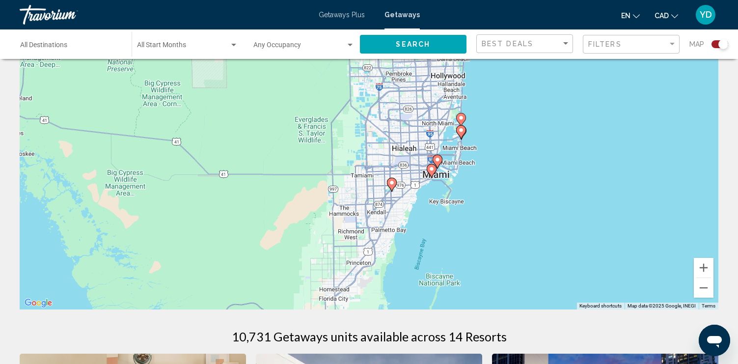
drag, startPoint x: 296, startPoint y: 123, endPoint x: 525, endPoint y: 223, distance: 249.6
click at [525, 223] on div "To activate drag with keyboard, press Alt + Enter. Once in keyboard drag state,…" at bounding box center [369, 162] width 699 height 295
click at [524, 187] on div "To activate drag with keyboard, press Alt + Enter. Once in keyboard drag state,…" at bounding box center [369, 162] width 699 height 295
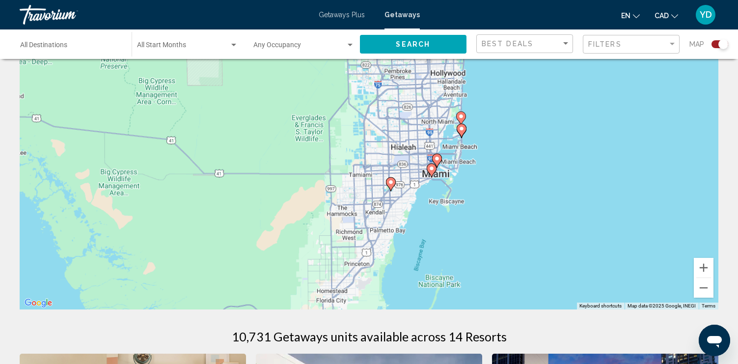
click at [524, 187] on div "To activate drag with keyboard, press Alt + Enter. Once in keyboard drag state,…" at bounding box center [369, 162] width 699 height 295
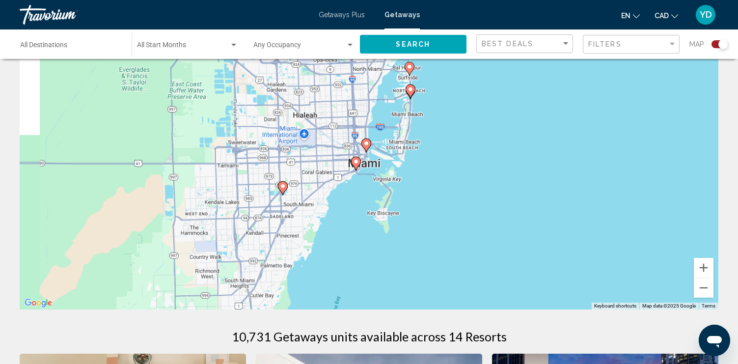
click at [524, 187] on div "To activate drag with keyboard, press Alt + Enter. Once in keyboard drag state,…" at bounding box center [369, 162] width 699 height 295
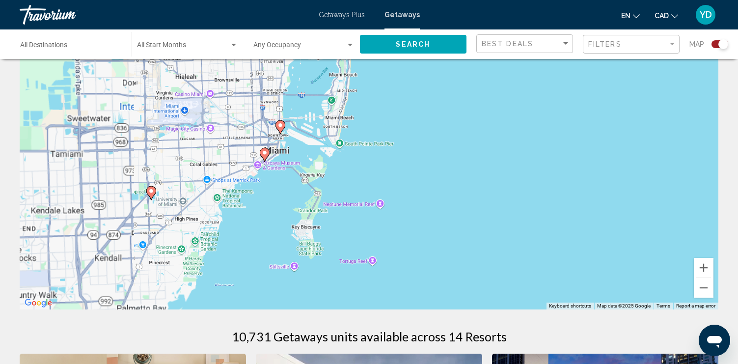
click at [524, 187] on div "To activate drag with keyboard, press Alt + Enter. Once in keyboard drag state,…" at bounding box center [369, 162] width 699 height 295
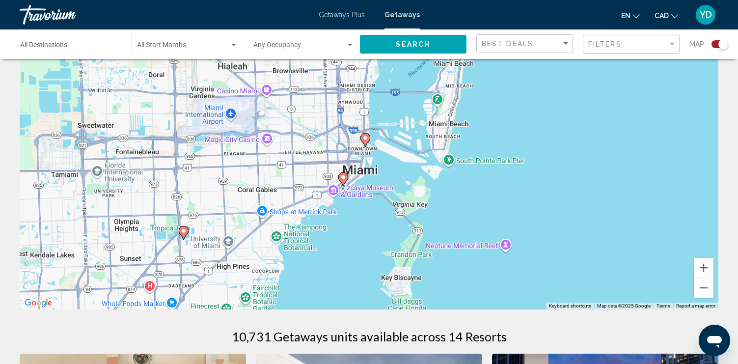
drag, startPoint x: 388, startPoint y: 160, endPoint x: 573, endPoint y: 195, distance: 188.0
click at [573, 195] on div "To activate drag with keyboard, press Alt + Enter. Once in keyboard drag state,…" at bounding box center [369, 162] width 699 height 295
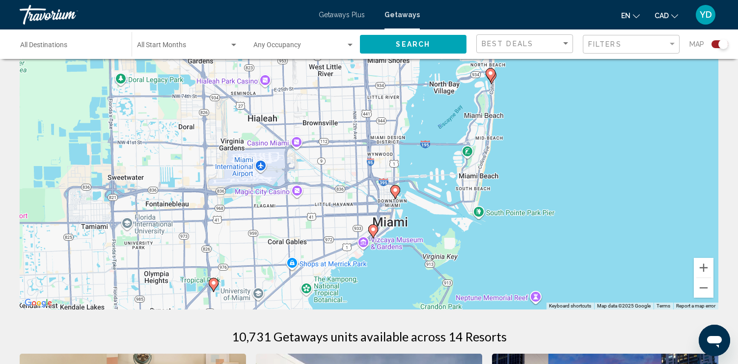
drag, startPoint x: 547, startPoint y: 128, endPoint x: 574, endPoint y: 184, distance: 61.9
click at [574, 184] on div "To activate drag with keyboard, press Alt + Enter. Once in keyboard drag state,…" at bounding box center [369, 162] width 699 height 295
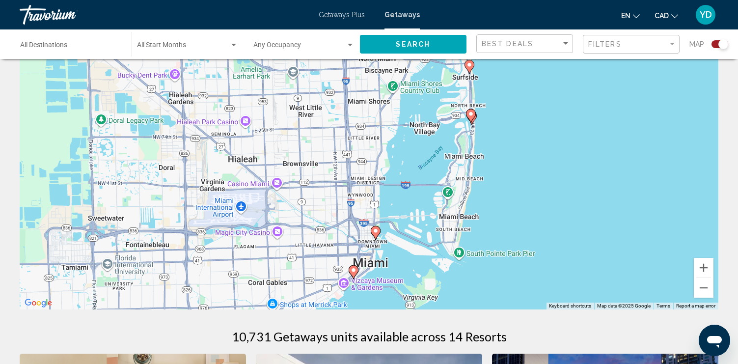
drag, startPoint x: 546, startPoint y: 141, endPoint x: 527, endPoint y: 178, distance: 41.9
click at [527, 178] on div "To activate drag with keyboard, press Alt + Enter. Once in keyboard drag state,…" at bounding box center [369, 162] width 699 height 295
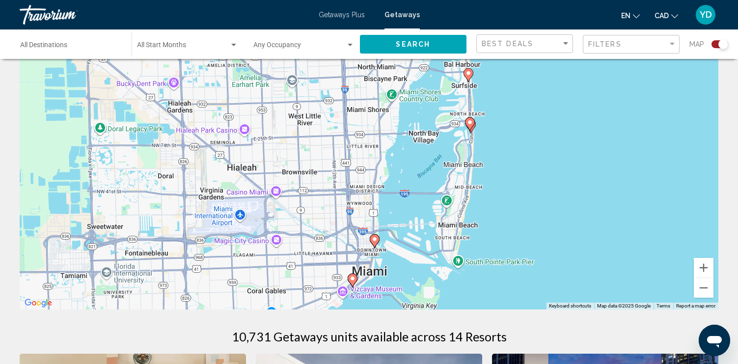
click at [491, 125] on div "To activate drag with keyboard, press Alt + Enter. Once in keyboard drag state,…" at bounding box center [369, 162] width 699 height 295
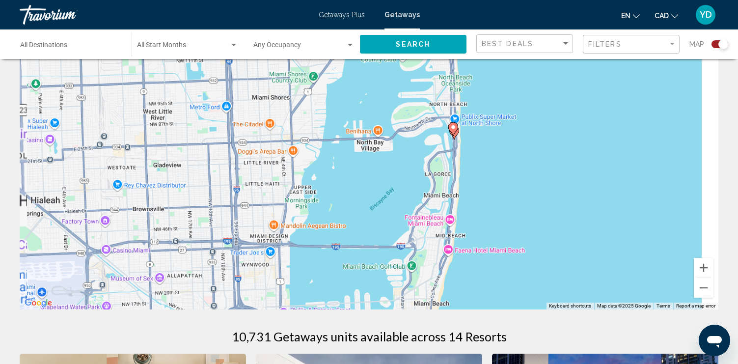
click at [491, 125] on div "To activate drag with keyboard, press Alt + Enter. Once in keyboard drag state,…" at bounding box center [369, 162] width 699 height 295
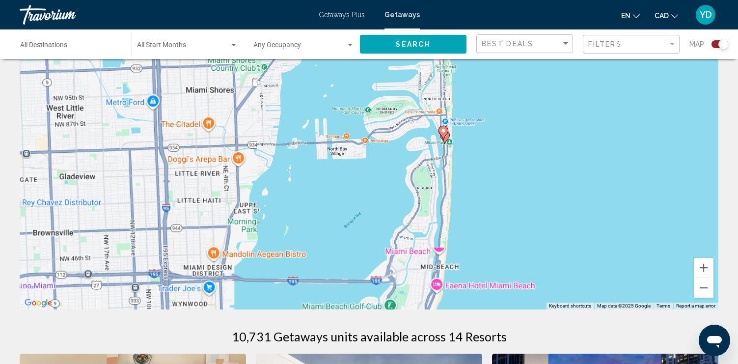
click at [491, 125] on div "To activate drag with keyboard, press Alt + Enter. Once in keyboard drag state,…" at bounding box center [369, 162] width 699 height 295
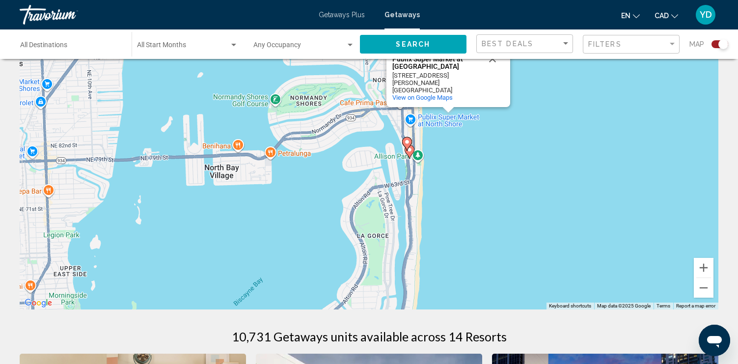
click at [459, 161] on div "To activate drag with keyboard, press Alt + Enter. Once in keyboard drag state,…" at bounding box center [369, 162] width 699 height 295
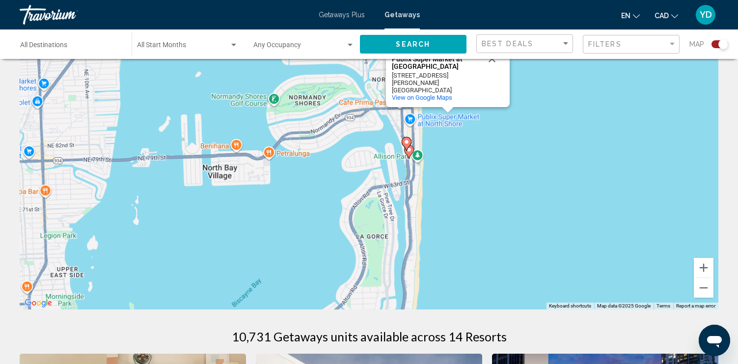
click at [459, 161] on div "To activate drag with keyboard, press Alt + Enter. Once in keyboard drag state,…" at bounding box center [369, 162] width 699 height 295
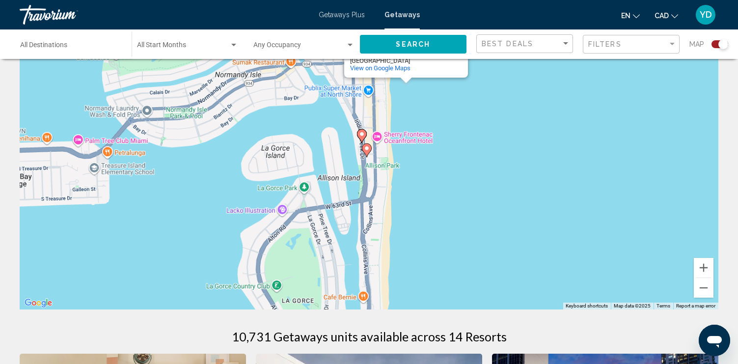
click at [459, 161] on div "To activate drag with keyboard, press Alt + Enter. Once in keyboard drag state,…" at bounding box center [369, 162] width 699 height 295
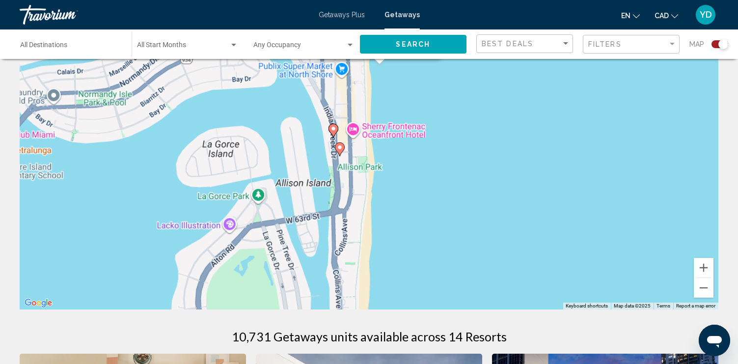
click at [459, 161] on div "To activate drag with keyboard, press Alt + Enter. Once in keyboard drag state,…" at bounding box center [369, 162] width 699 height 295
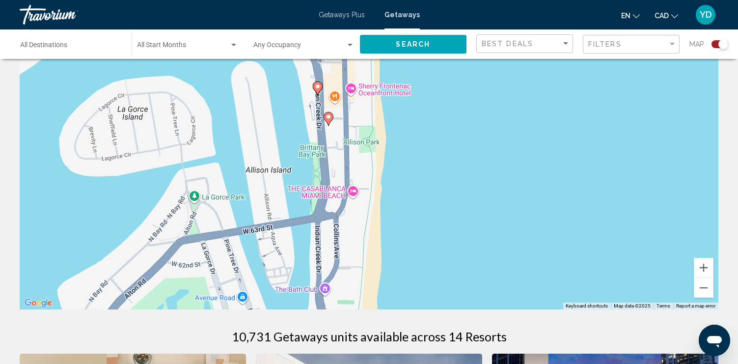
drag, startPoint x: 386, startPoint y: 138, endPoint x: 492, endPoint y: 100, distance: 112.5
click at [492, 100] on div "To activate drag with keyboard, press Alt + Enter. Once in keyboard drag state,…" at bounding box center [369, 162] width 699 height 295
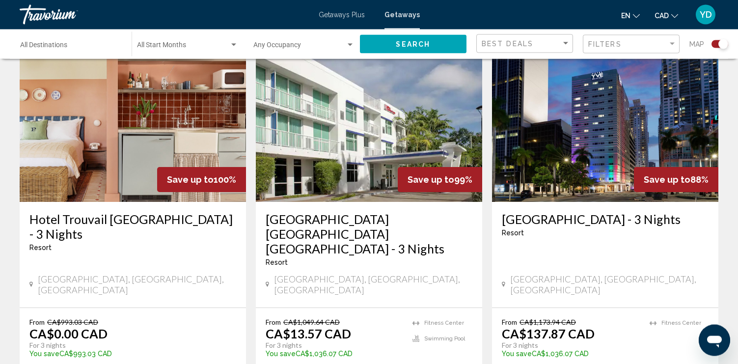
scroll to position [455, 0]
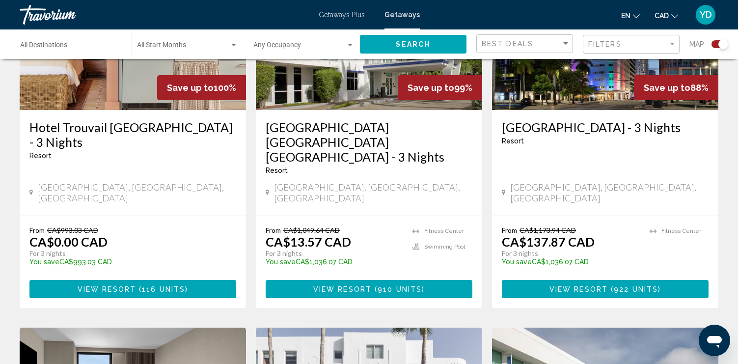
click at [283, 48] on span "Search widget" at bounding box center [299, 47] width 93 height 8
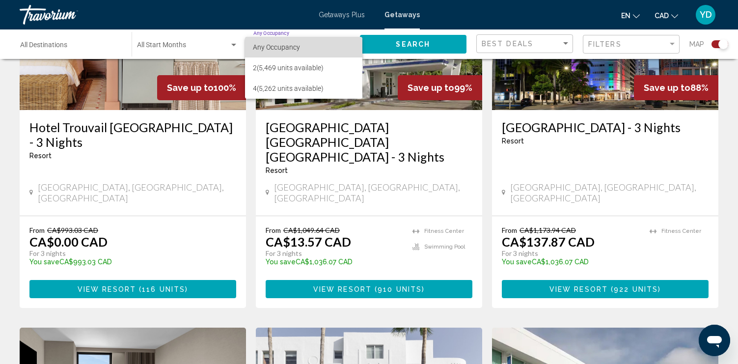
click at [283, 48] on span "Any Occupancy" at bounding box center [276, 47] width 47 height 8
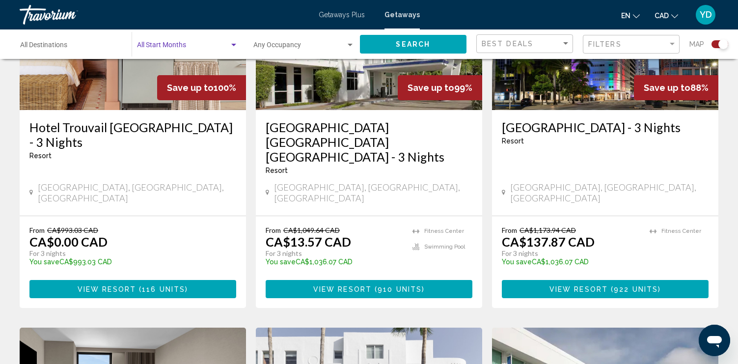
click at [209, 47] on span "Search widget" at bounding box center [183, 47] width 92 height 8
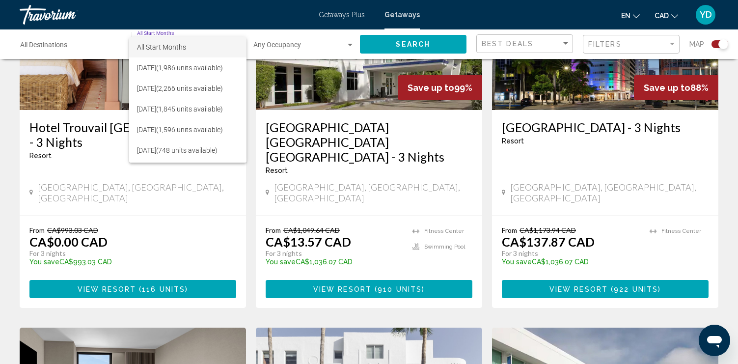
click at [209, 47] on span "All Start Months" at bounding box center [188, 47] width 102 height 21
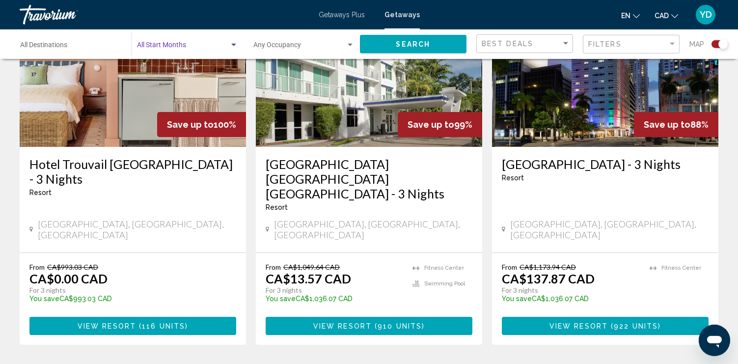
scroll to position [355, 0]
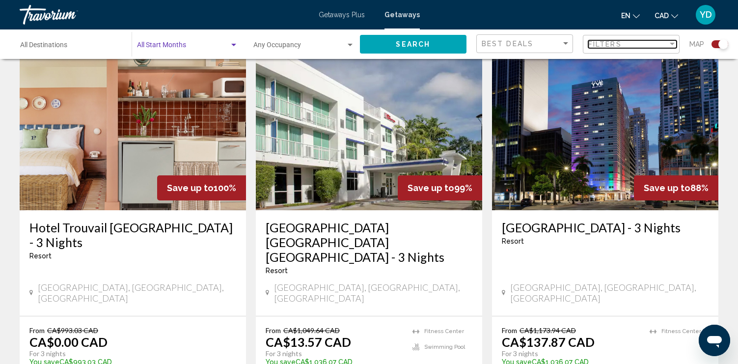
click at [618, 46] on span "Filters" at bounding box center [604, 44] width 33 height 8
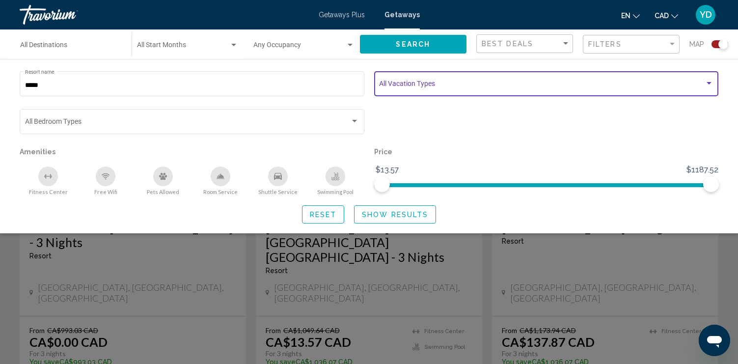
click at [708, 82] on div "Search widget" at bounding box center [709, 84] width 9 height 8
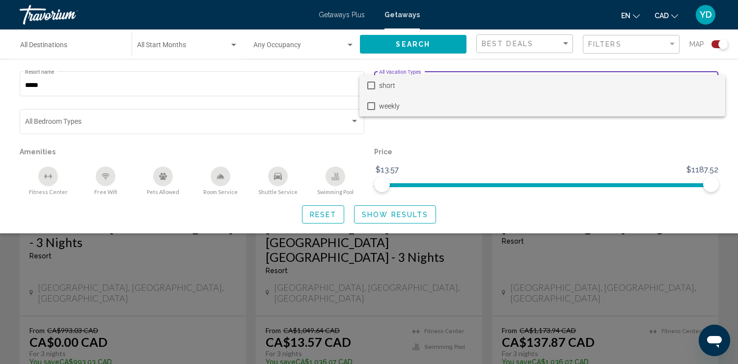
click at [371, 104] on mat-pseudo-checkbox at bounding box center [371, 106] width 8 height 8
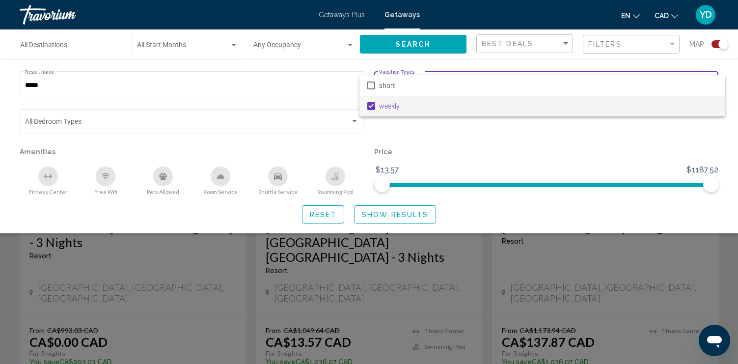
click at [369, 216] on div at bounding box center [369, 182] width 738 height 364
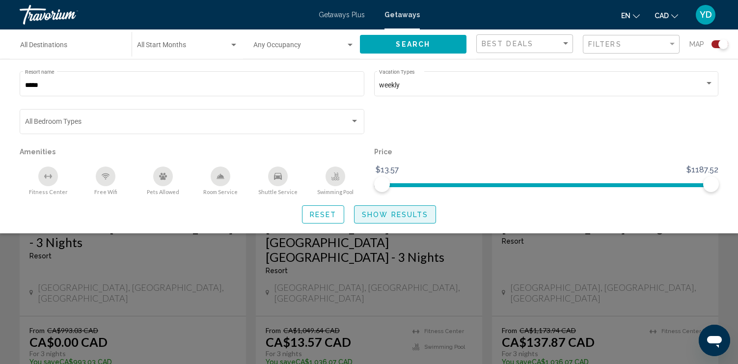
click at [402, 218] on span "Show Results" at bounding box center [395, 215] width 66 height 8
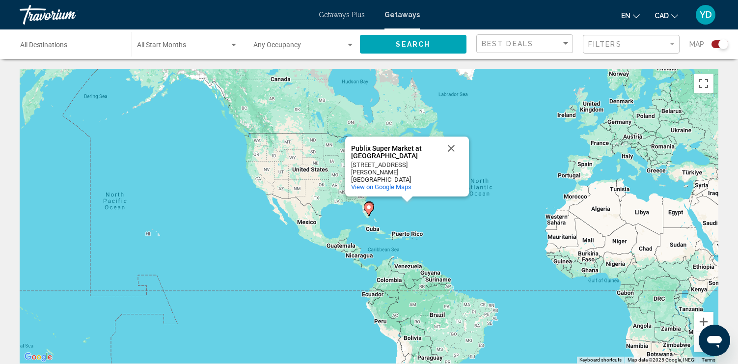
click at [383, 214] on div "To activate drag with keyboard, press Alt + Enter. Once in keyboard drag state,…" at bounding box center [369, 216] width 699 height 295
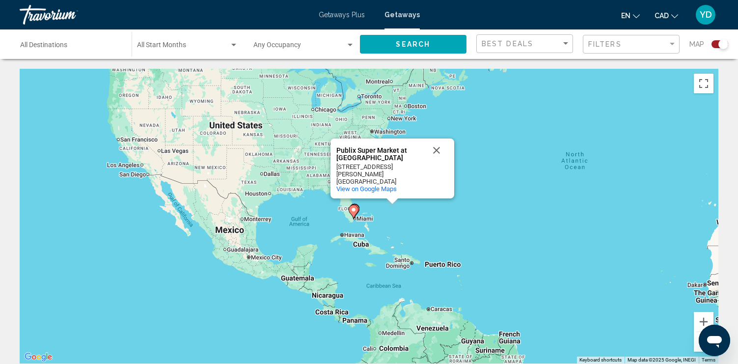
click at [383, 214] on div "To activate drag with keyboard, press Alt + Enter. Once in keyboard drag state,…" at bounding box center [369, 216] width 699 height 295
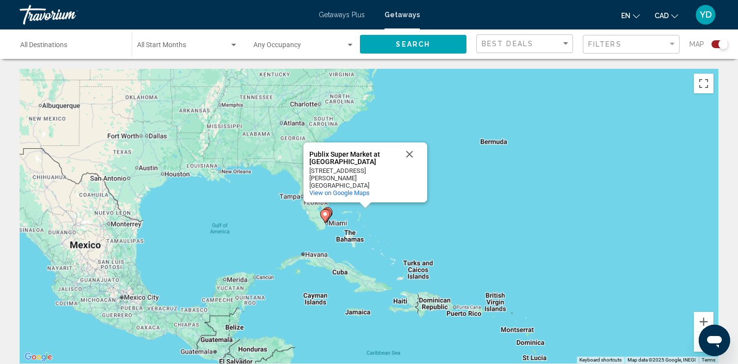
click at [383, 214] on div "To activate drag with keyboard, press Alt + Enter. Once in keyboard drag state,…" at bounding box center [369, 216] width 699 height 295
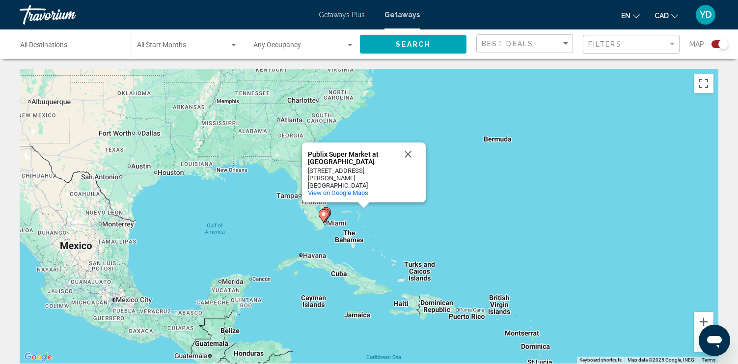
click at [383, 214] on div "To activate drag with keyboard, press Alt + Enter. Once in keyboard drag state,…" at bounding box center [369, 216] width 699 height 295
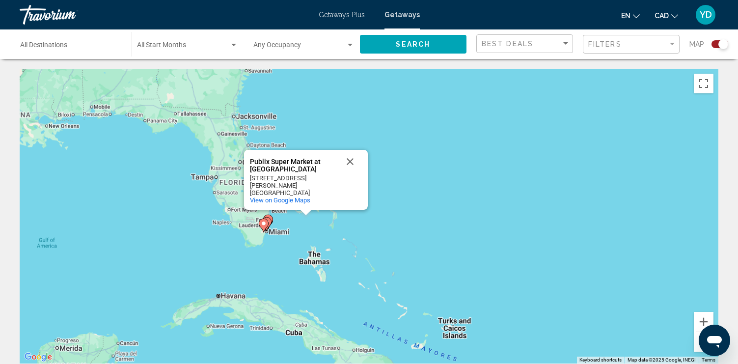
click at [383, 214] on div "To activate drag with keyboard, press Alt + Enter. Once in keyboard drag state,…" at bounding box center [369, 216] width 699 height 295
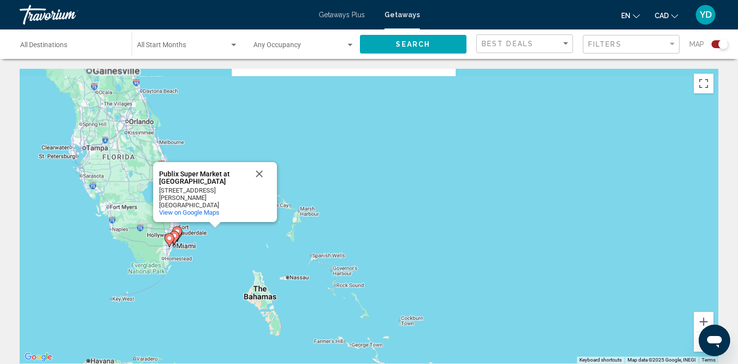
click at [383, 214] on div "To activate drag with keyboard, press Alt + Enter. Once in keyboard drag state,…" at bounding box center [369, 216] width 699 height 295
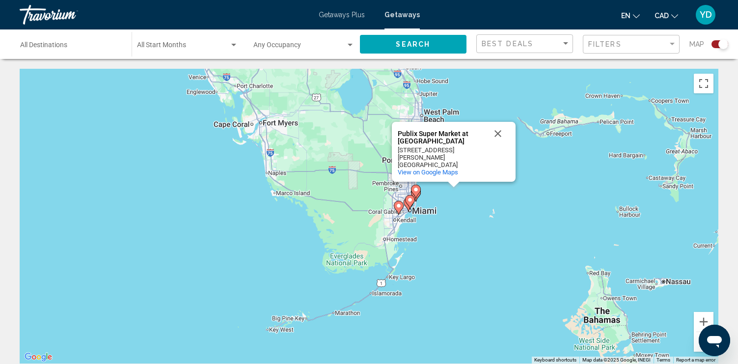
drag, startPoint x: 148, startPoint y: 249, endPoint x: 650, endPoint y: 174, distance: 507.4
click at [650, 174] on div "To activate drag with keyboard, press Alt + Enter. Once in keyboard drag state,…" at bounding box center [369, 216] width 699 height 295
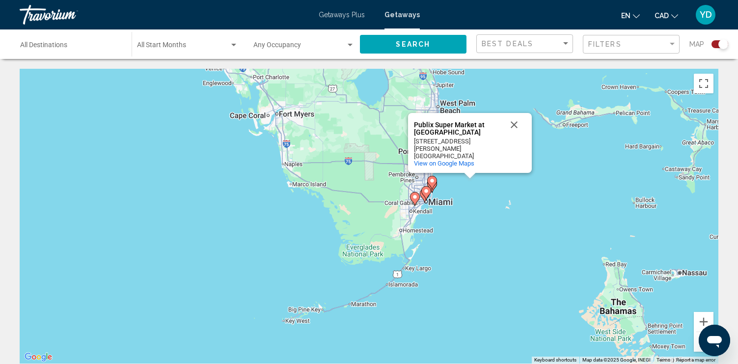
click at [491, 194] on div "To activate drag with keyboard, press Alt + Enter. Once in keyboard drag state,…" at bounding box center [369, 216] width 699 height 295
click at [492, 203] on div "To activate drag with keyboard, press Alt + Enter. Once in keyboard drag state,…" at bounding box center [369, 216] width 699 height 295
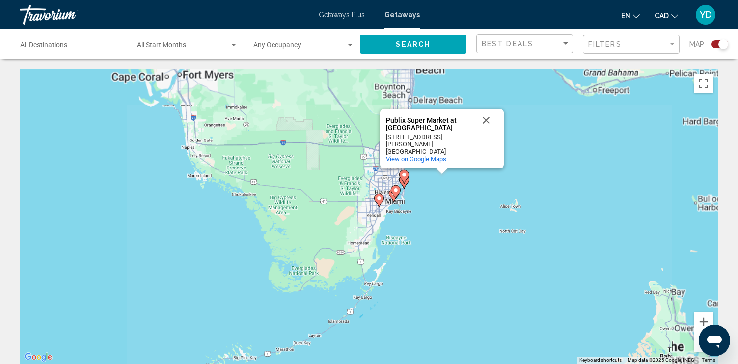
click at [492, 203] on div "To activate drag with keyboard, press Alt + Enter. Once in keyboard drag state,…" at bounding box center [369, 216] width 699 height 295
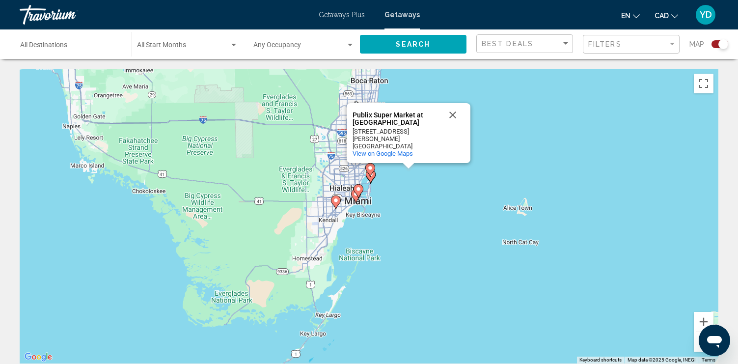
click at [492, 203] on div "To activate drag with keyboard, press Alt + Enter. Once in keyboard drag state,…" at bounding box center [369, 216] width 699 height 295
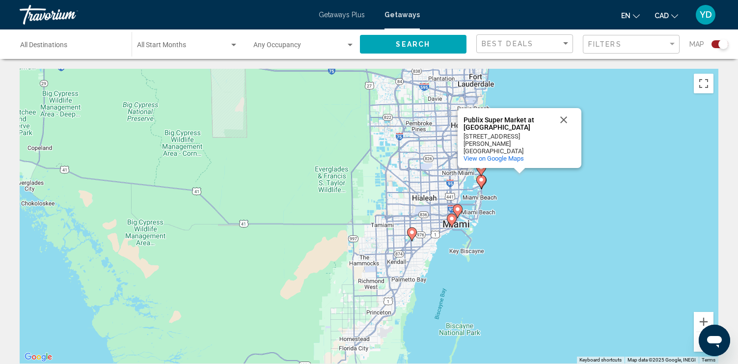
drag, startPoint x: 275, startPoint y: 176, endPoint x: 513, endPoint y: 202, distance: 239.1
click at [513, 202] on div "To activate drag with keyboard, press Alt + Enter. Once in keyboard drag state,…" at bounding box center [369, 216] width 699 height 295
click at [511, 232] on div "To activate drag with keyboard, press Alt + Enter. Once in keyboard drag state,…" at bounding box center [369, 216] width 699 height 295
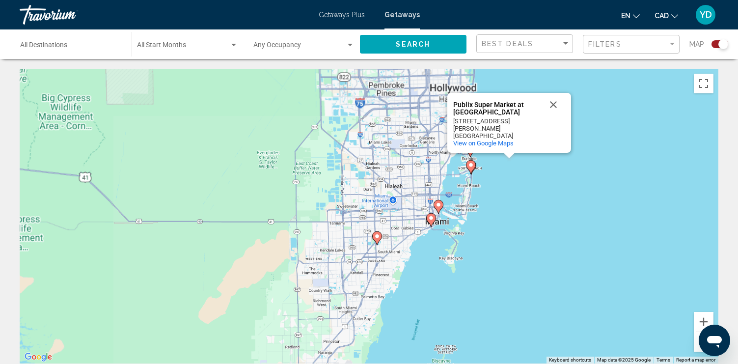
click at [511, 232] on div "To activate drag with keyboard, press Alt + Enter. Once in keyboard drag state,…" at bounding box center [369, 216] width 699 height 295
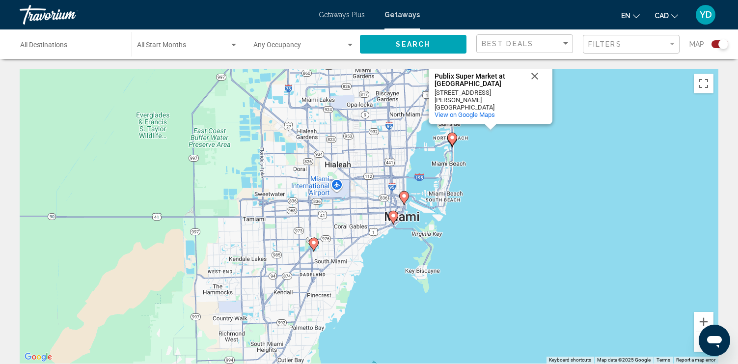
click at [511, 232] on div "To activate drag with keyboard, press Alt + Enter. Once in keyboard drag state,…" at bounding box center [369, 216] width 699 height 295
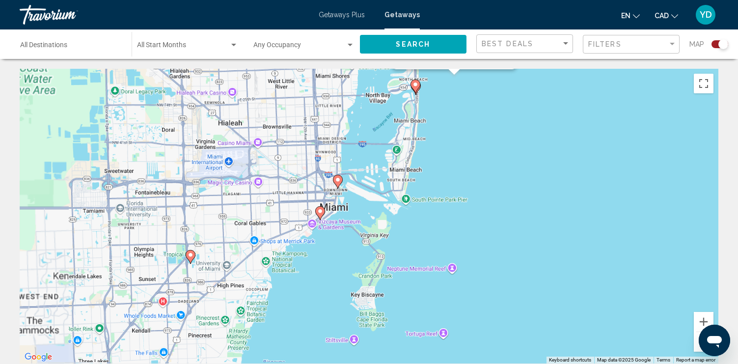
click at [511, 232] on div "To activate drag with keyboard, press Alt + Enter. Once in keyboard drag state,…" at bounding box center [369, 216] width 699 height 295
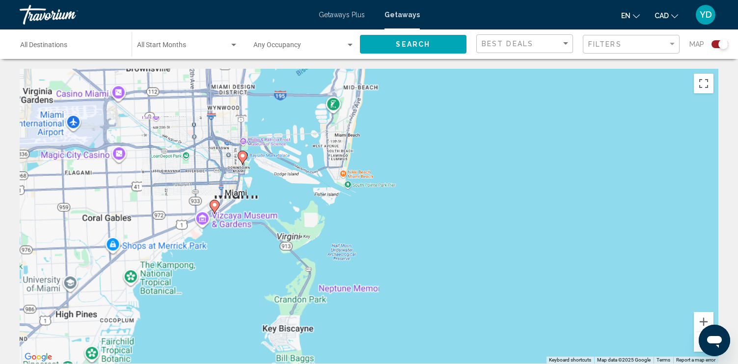
click at [511, 232] on div "To activate drag with keyboard, press Alt + Enter. Once in keyboard drag state,…" at bounding box center [369, 216] width 699 height 295
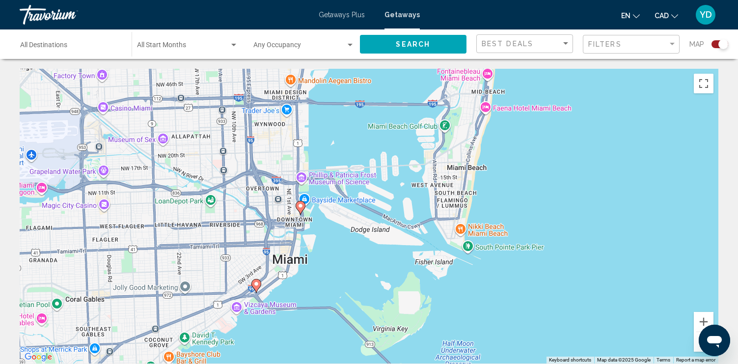
drag, startPoint x: 365, startPoint y: 142, endPoint x: 583, endPoint y: 232, distance: 235.2
click at [583, 232] on div "To activate drag with keyboard, press Alt + Enter. Once in keyboard drag state,…" at bounding box center [369, 216] width 699 height 295
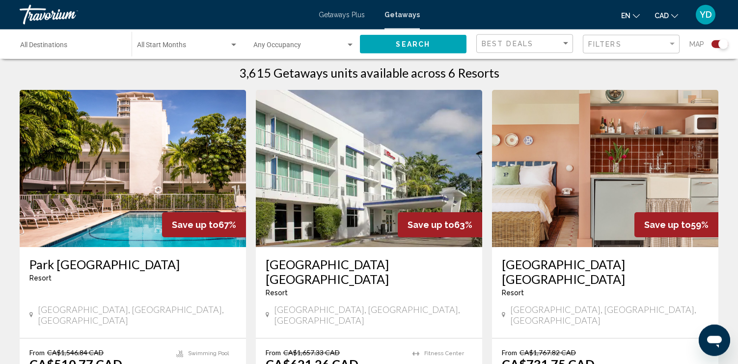
scroll to position [401, 0]
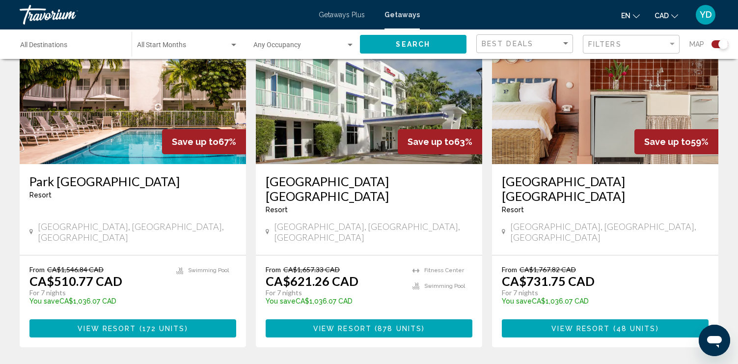
drag, startPoint x: 28, startPoint y: 177, endPoint x: 158, endPoint y: 185, distance: 129.9
click at [158, 185] on div "Park [GEOGRAPHIC_DATA] - This is an adults only resort [GEOGRAPHIC_DATA], [GEOG…" at bounding box center [133, 209] width 226 height 91
copy h3 "Park [GEOGRAPHIC_DATA]"
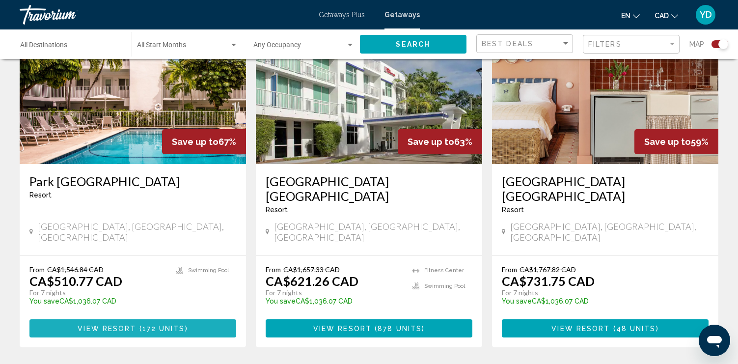
click at [123, 325] on span "View Resort" at bounding box center [107, 329] width 58 height 8
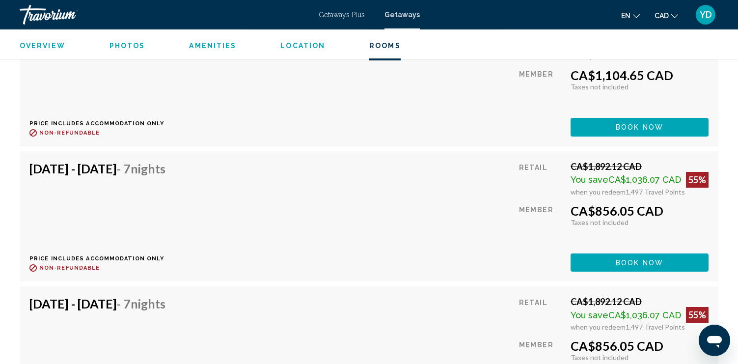
scroll to position [3495, 0]
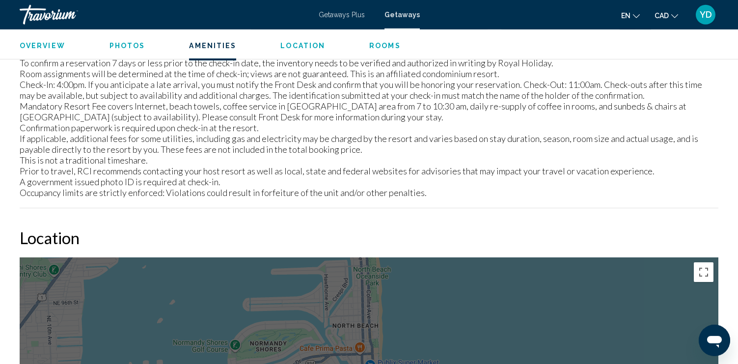
scroll to position [1141, 0]
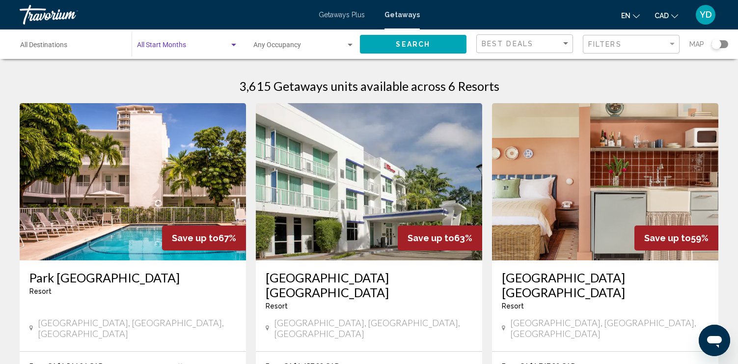
click at [210, 49] on span "Search widget" at bounding box center [183, 47] width 92 height 8
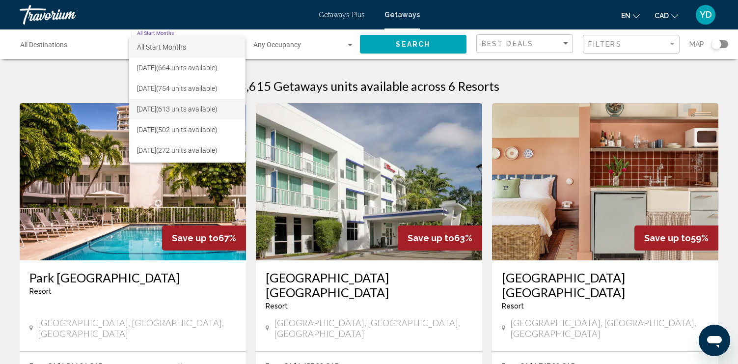
click at [196, 109] on span "[DATE] (613 units available)" at bounding box center [187, 109] width 101 height 21
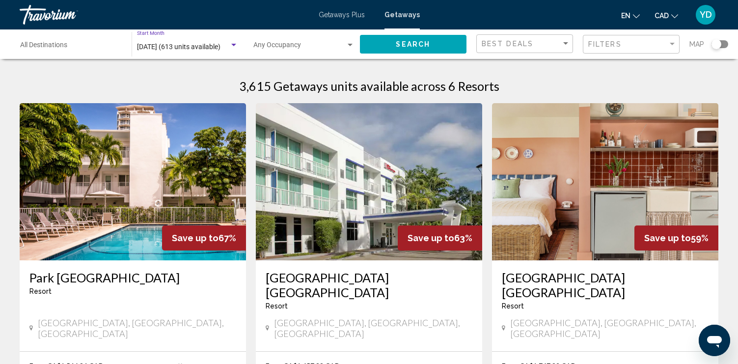
click at [407, 42] on span "Search" at bounding box center [413, 45] width 34 height 8
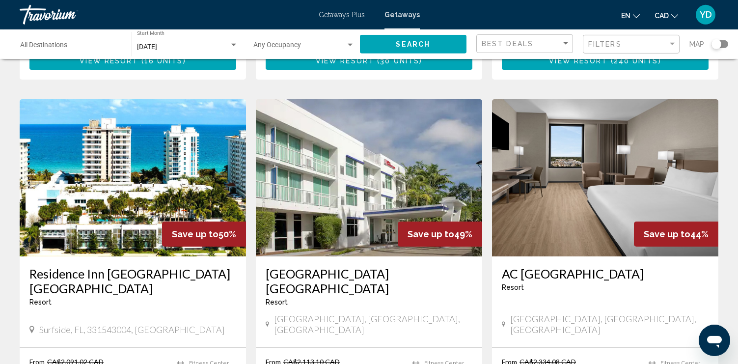
scroll to position [351, 0]
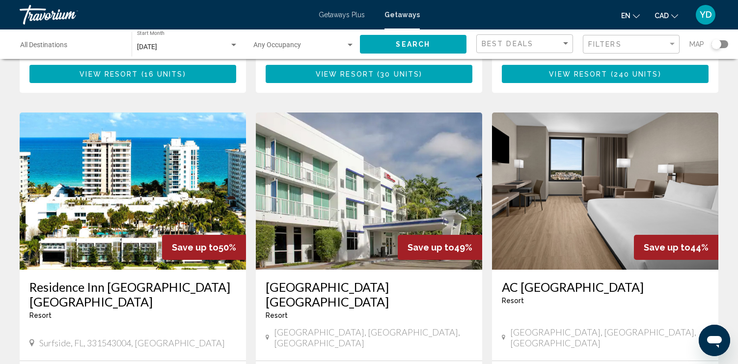
click at [123, 167] on img "Main content" at bounding box center [133, 190] width 226 height 157
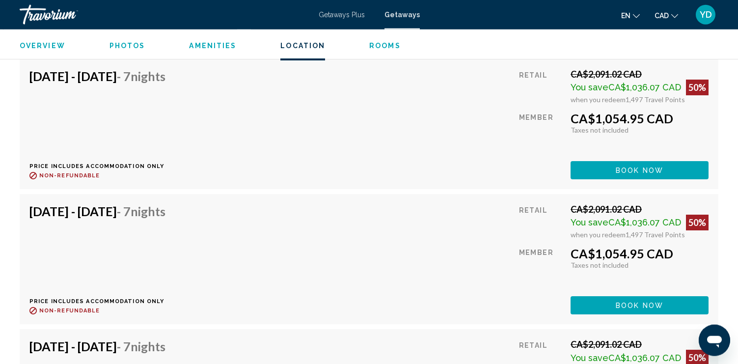
scroll to position [1795, 0]
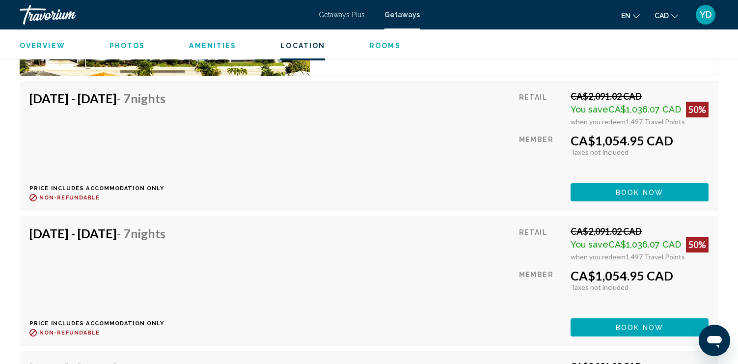
click at [373, 175] on div "[DATE] - [DATE] - 7 Nights Price includes accommodation only Refundable until :…" at bounding box center [369, 281] width 699 height 401
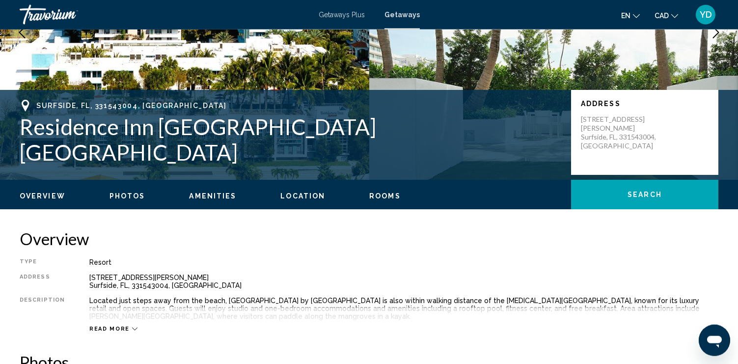
scroll to position [142, 0]
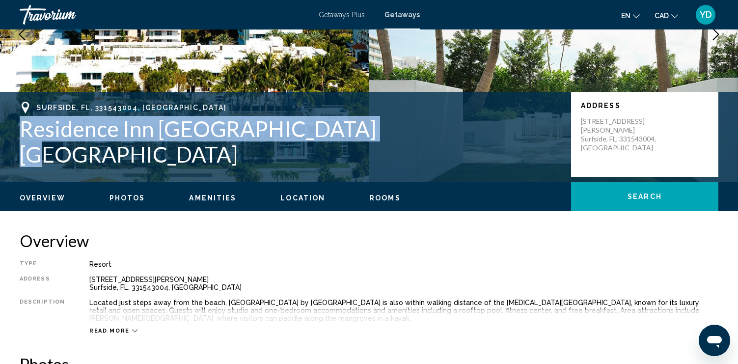
drag, startPoint x: 361, startPoint y: 142, endPoint x: 26, endPoint y: 136, distance: 335.9
click at [26, 136] on h1 "Residence Inn [GEOGRAPHIC_DATA] [GEOGRAPHIC_DATA]" at bounding box center [291, 141] width 542 height 51
copy h1 "Residence Inn [GEOGRAPHIC_DATA] [GEOGRAPHIC_DATA]"
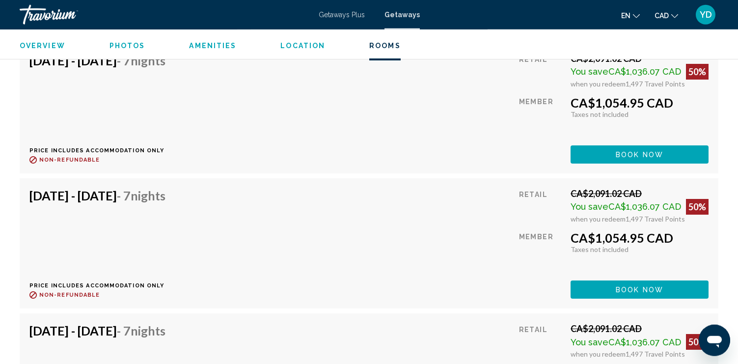
scroll to position [1845, 0]
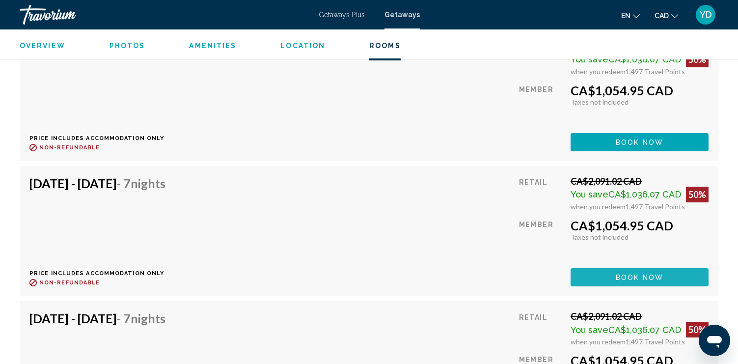
click at [609, 268] on button "Book now" at bounding box center [640, 277] width 138 height 18
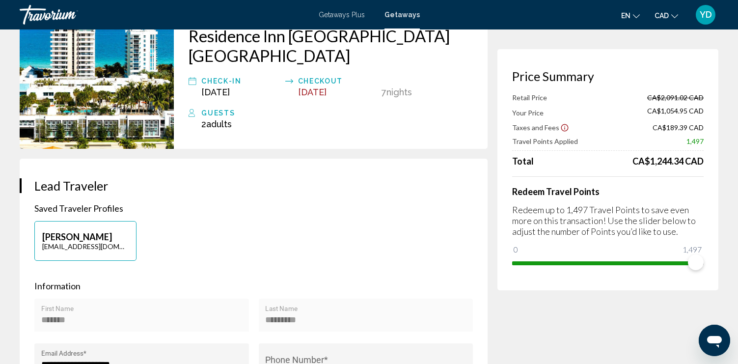
scroll to position [100, 0]
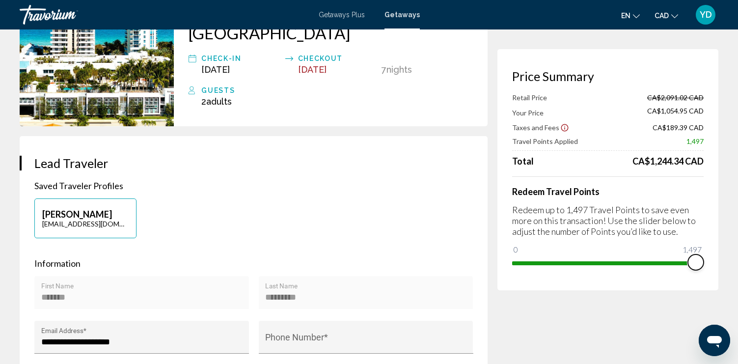
drag, startPoint x: 695, startPoint y: 258, endPoint x: 724, endPoint y: 268, distance: 30.1
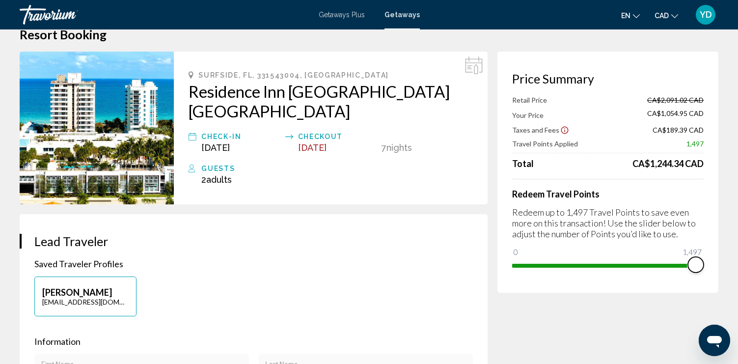
scroll to position [0, 0]
